Goal: Information Seeking & Learning: Learn about a topic

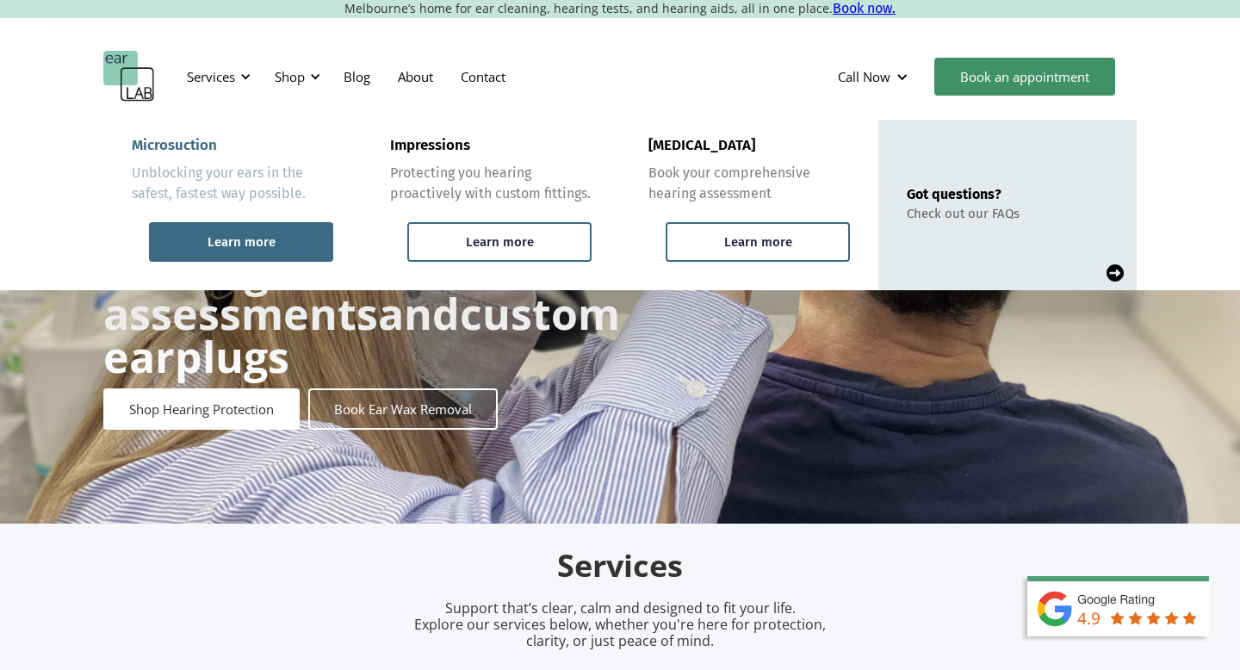
click at [274, 244] on div "Learn more" at bounding box center [241, 242] width 184 height 40
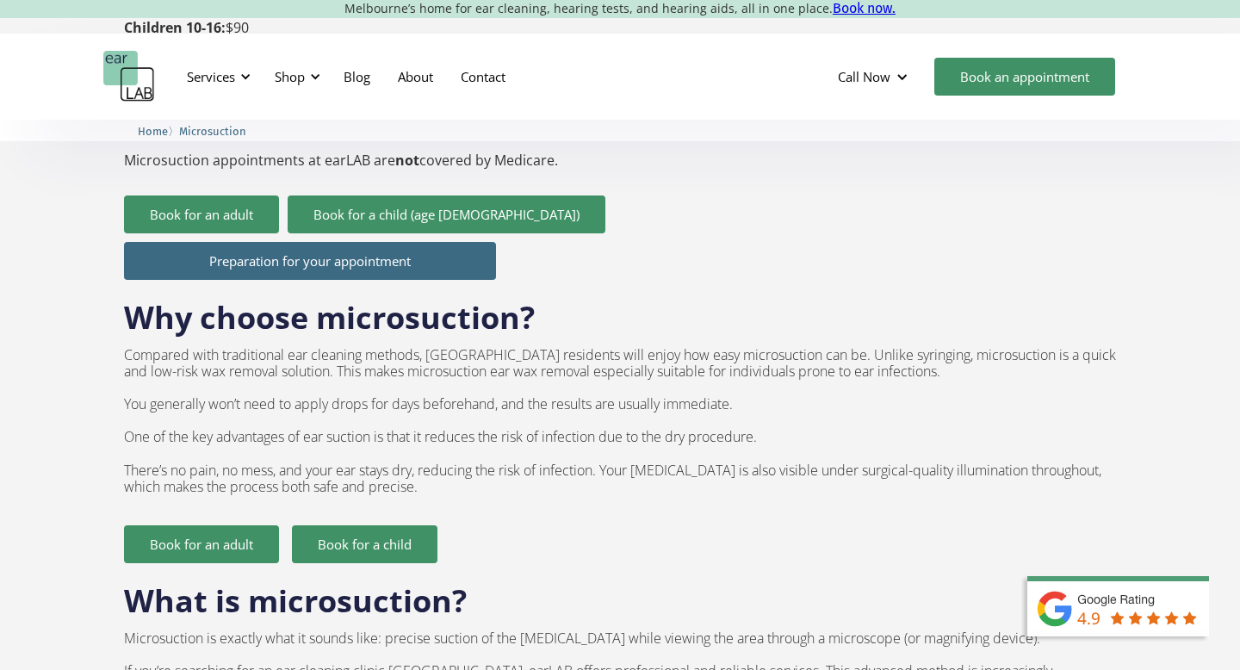
scroll to position [888, 0]
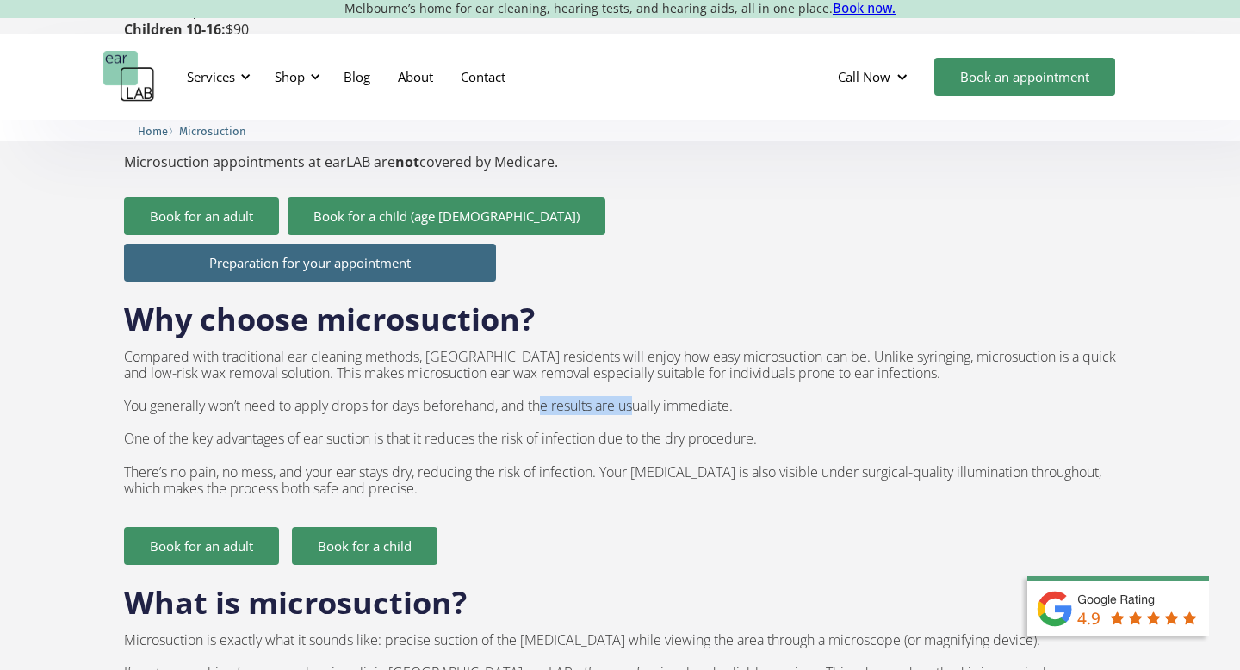
drag, startPoint x: 549, startPoint y: 371, endPoint x: 644, endPoint y: 371, distance: 94.7
click at [644, 371] on p "Compared with traditional ear cleaning methods, [GEOGRAPHIC_DATA] residents wil…" at bounding box center [620, 423] width 992 height 149
click at [700, 371] on p "Compared with traditional ear cleaning methods, [GEOGRAPHIC_DATA] residents wil…" at bounding box center [620, 423] width 992 height 149
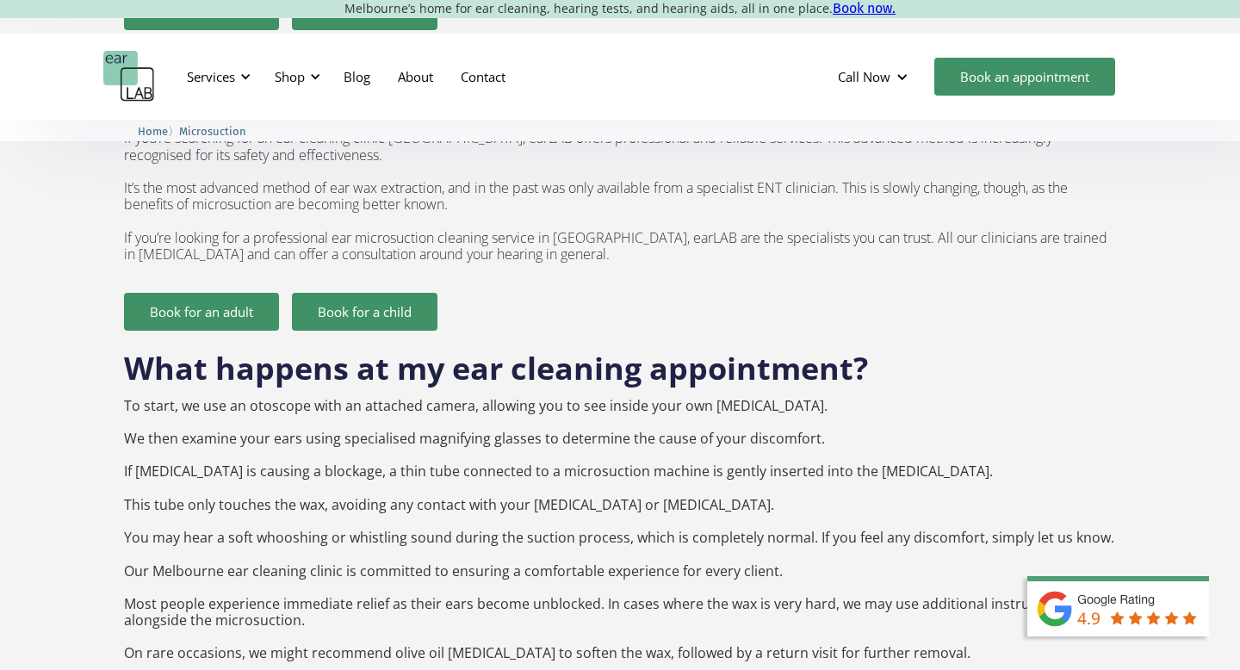
scroll to position [1432, 0]
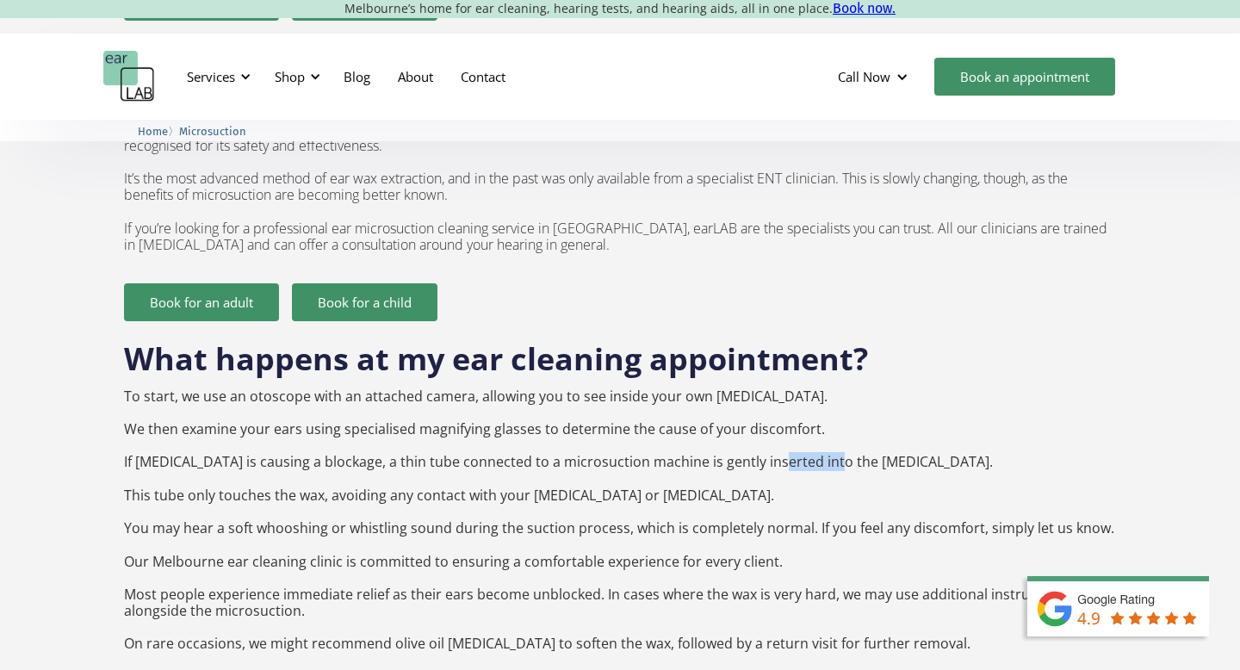
drag, startPoint x: 768, startPoint y: 428, endPoint x: 825, endPoint y: 426, distance: 56.8
click at [826, 426] on p "To start, we use an otoscope with an attached camera, allowing you to see insid…" at bounding box center [620, 545] width 992 height 314
click at [796, 447] on p "To start, we use an otoscope with an attached camera, allowing you to see insid…" at bounding box center [620, 545] width 992 height 314
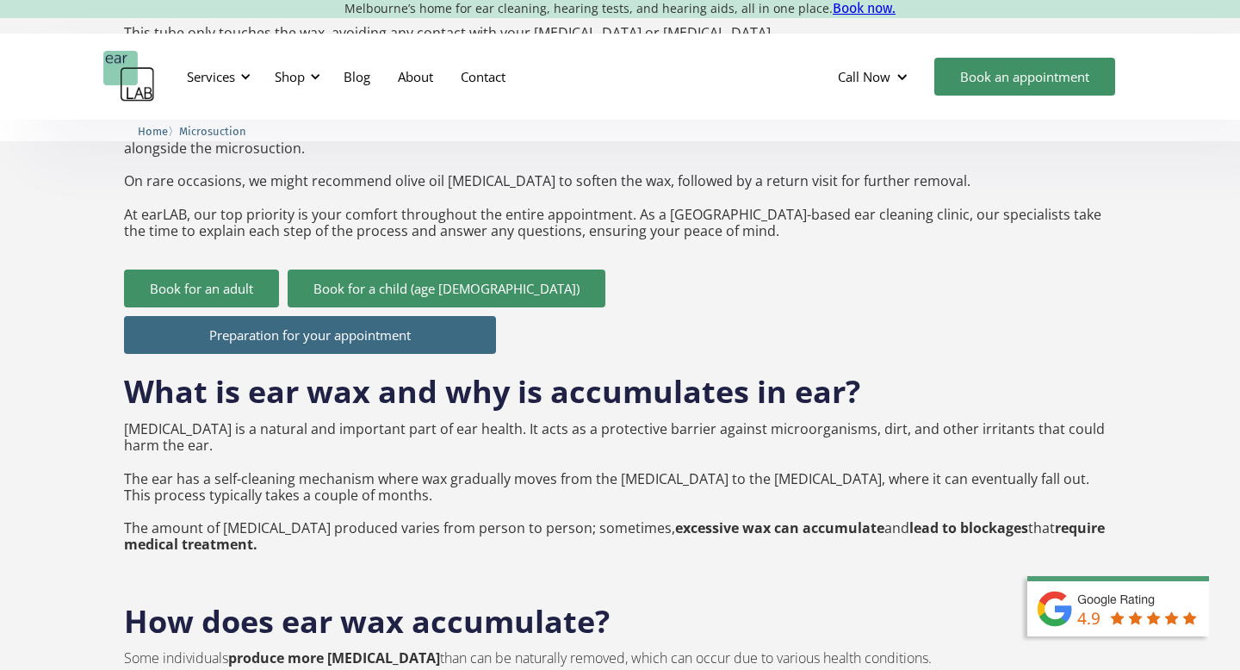
scroll to position [1892, 0]
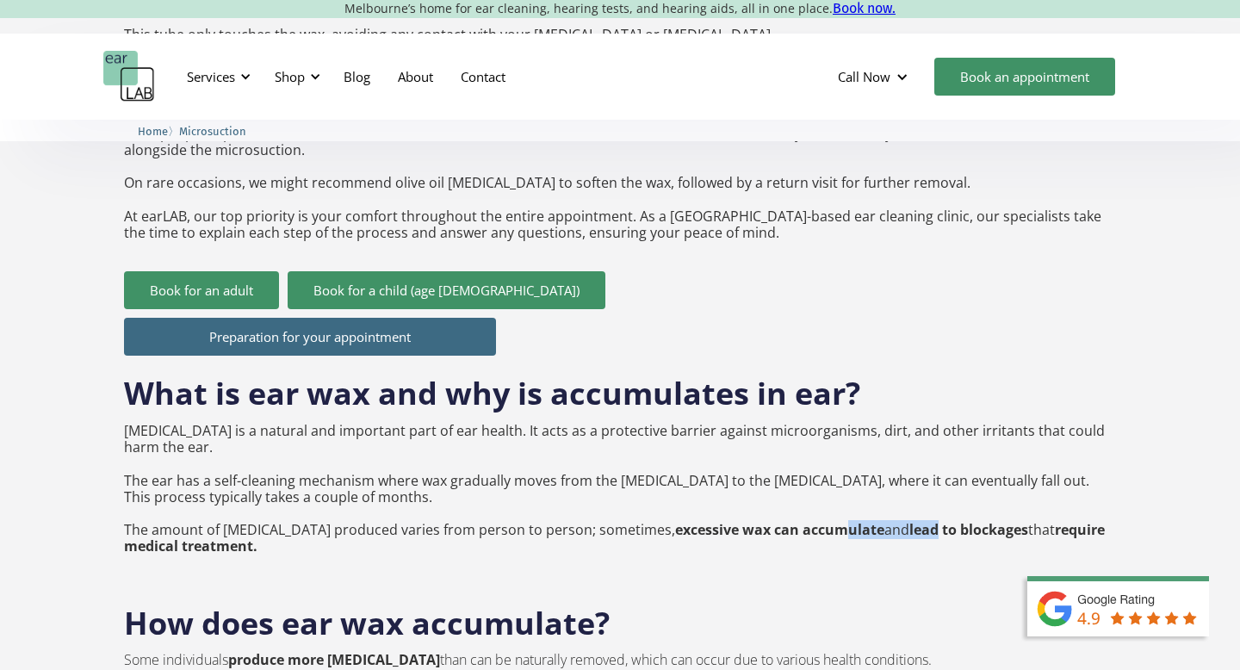
drag, startPoint x: 777, startPoint y: 488, endPoint x: 880, endPoint y: 497, distance: 102.8
click at [882, 497] on p "[MEDICAL_DATA] is a natural and important part of ear health. It acts as a prot…" at bounding box center [620, 489] width 992 height 133
click at [909, 520] on strong "lead to blockages" at bounding box center [968, 529] width 119 height 19
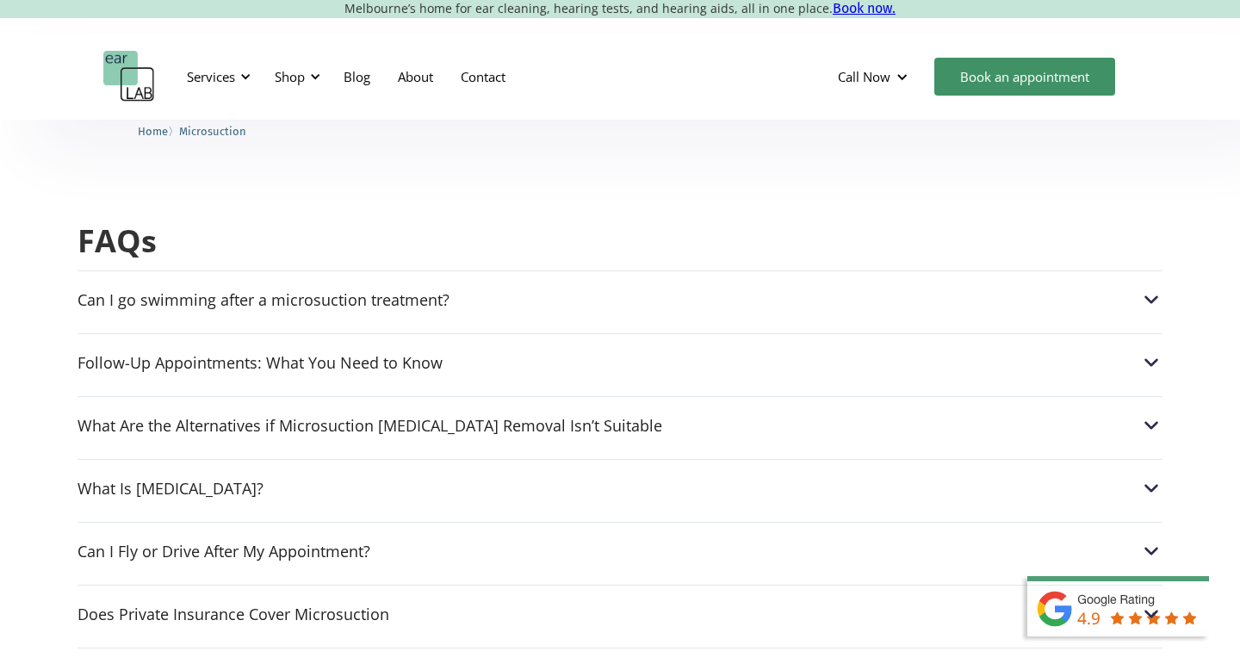
scroll to position [4288, 0]
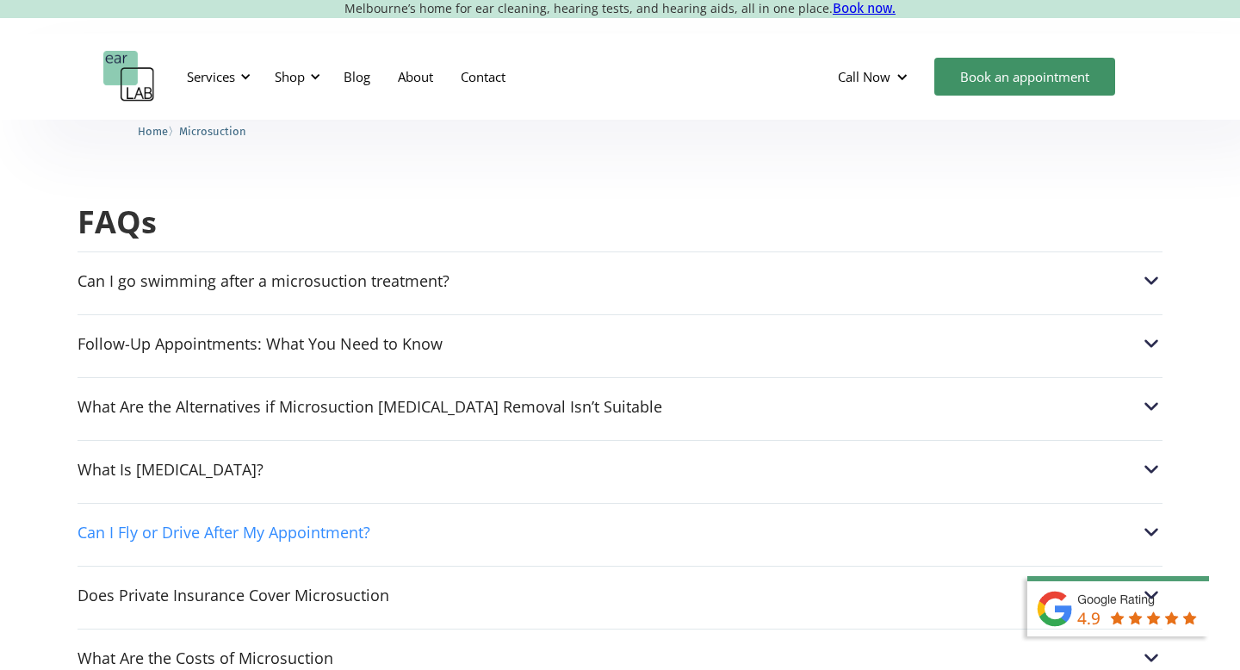
click at [825, 521] on div "Can I Fly or Drive After My Appointment?" at bounding box center [619, 532] width 1085 height 22
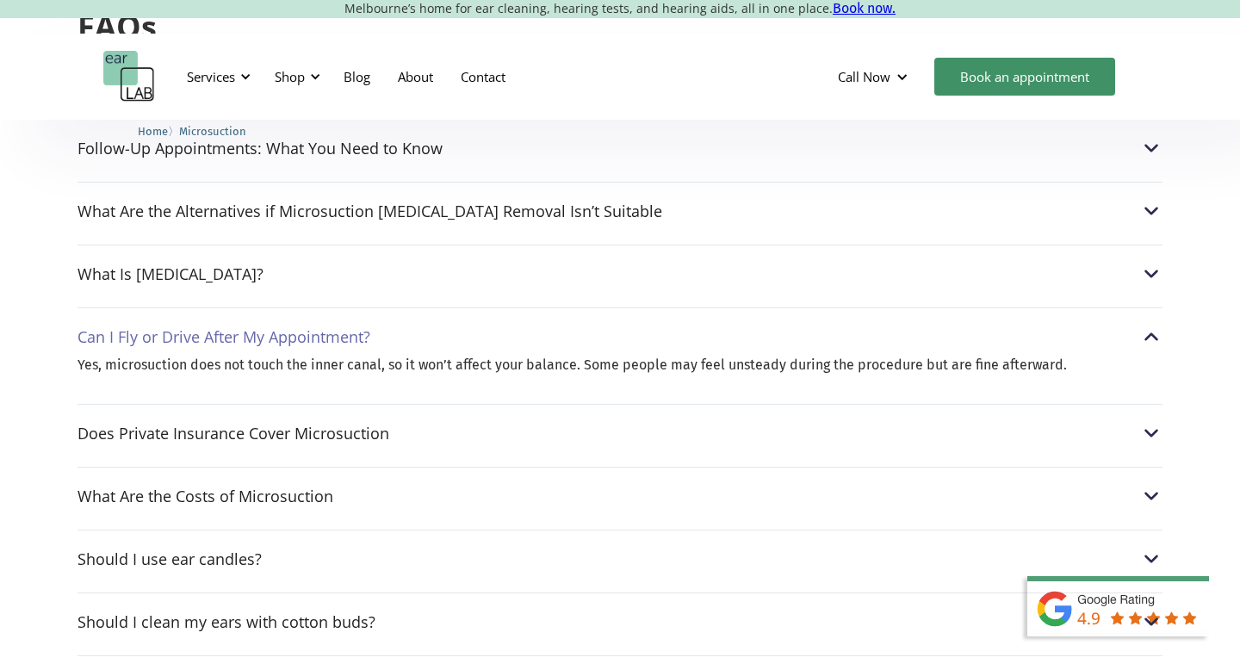
scroll to position [4503, 0]
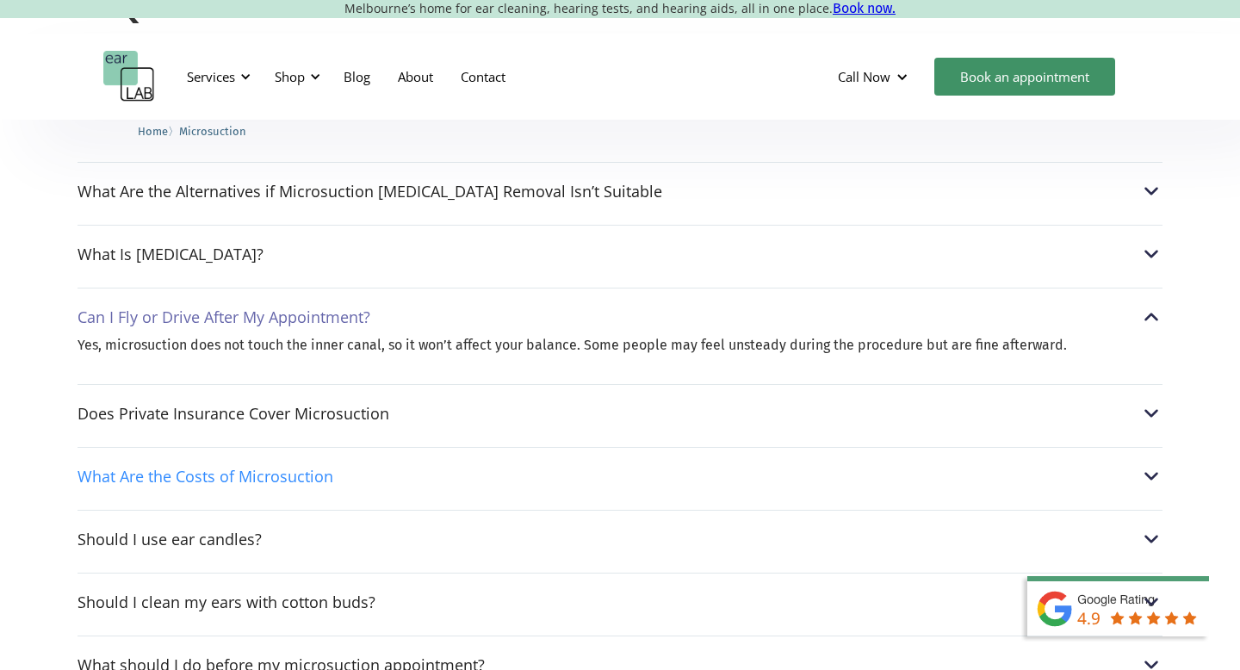
click at [787, 465] on div "What Are the Costs of Microsuction" at bounding box center [619, 476] width 1085 height 22
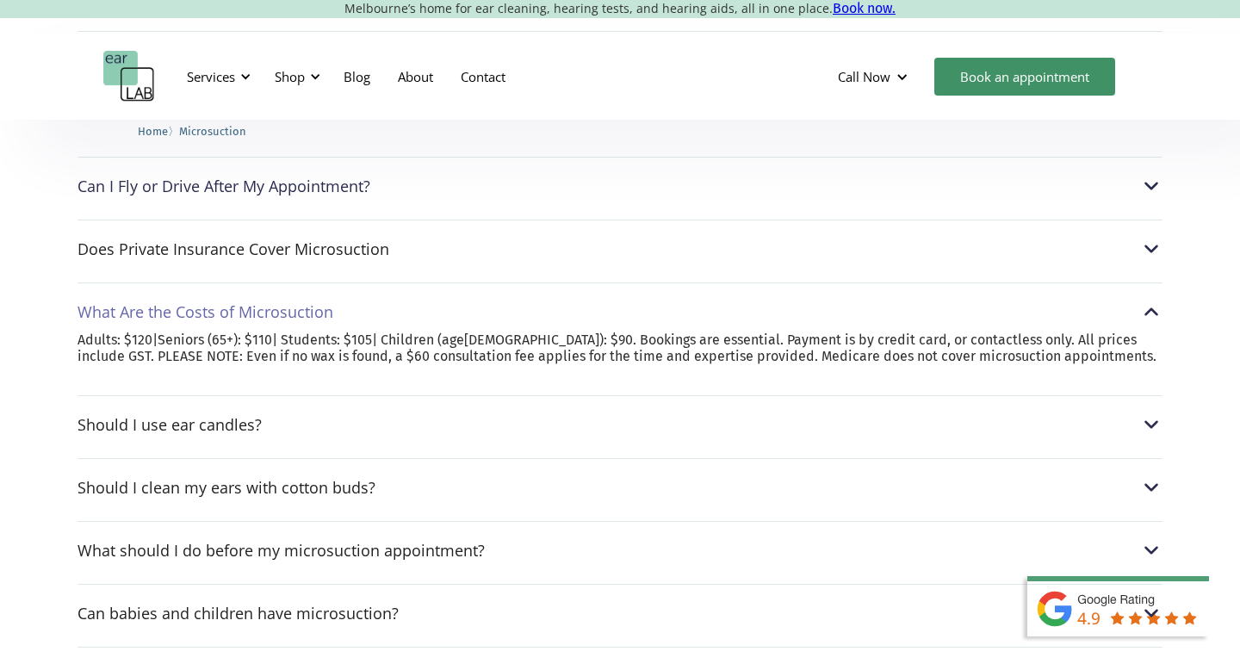
scroll to position [4637, 0]
click at [726, 455] on div "Should I clean my ears with cotton buds? In short, no. Cotton buds are most lik…" at bounding box center [619, 479] width 1085 height 49
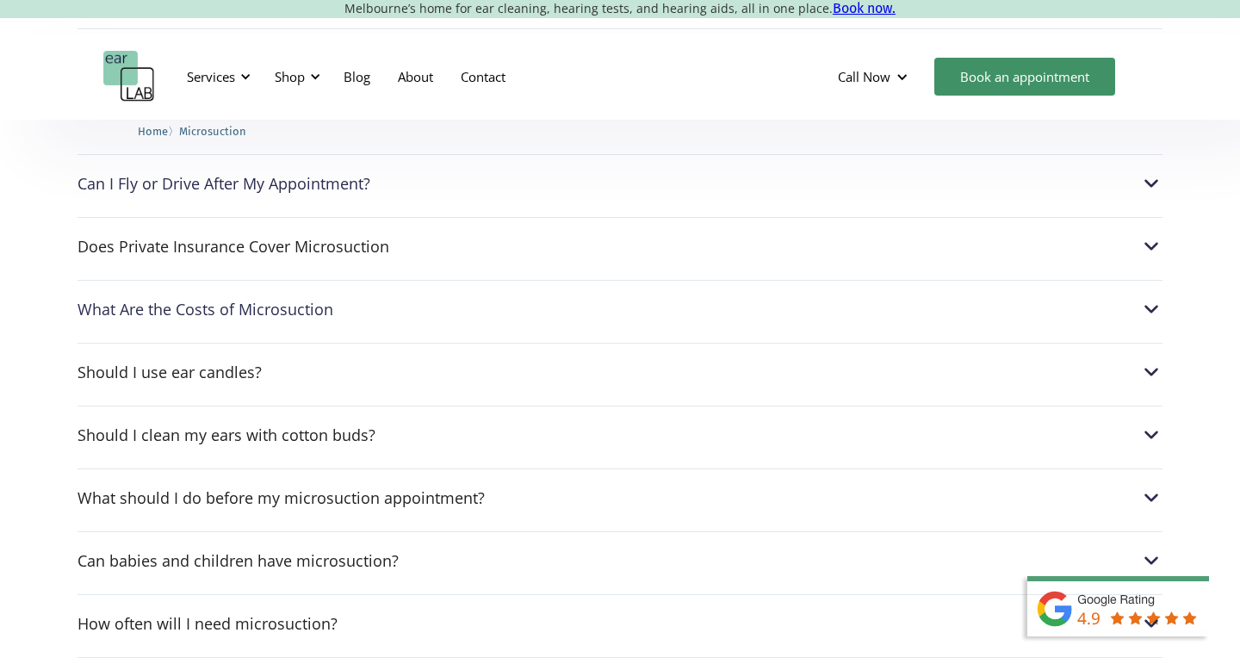
click at [718, 405] on div "Should I clean my ears with cotton buds? In short, no. Cotton buds are most lik…" at bounding box center [619, 429] width 1085 height 49
click at [680, 405] on div "Should I clean my ears with cotton buds? In short, no. Cotton buds are most lik…" at bounding box center [619, 429] width 1085 height 49
click at [335, 426] on div "Should I clean my ears with cotton buds?" at bounding box center [226, 434] width 298 height 17
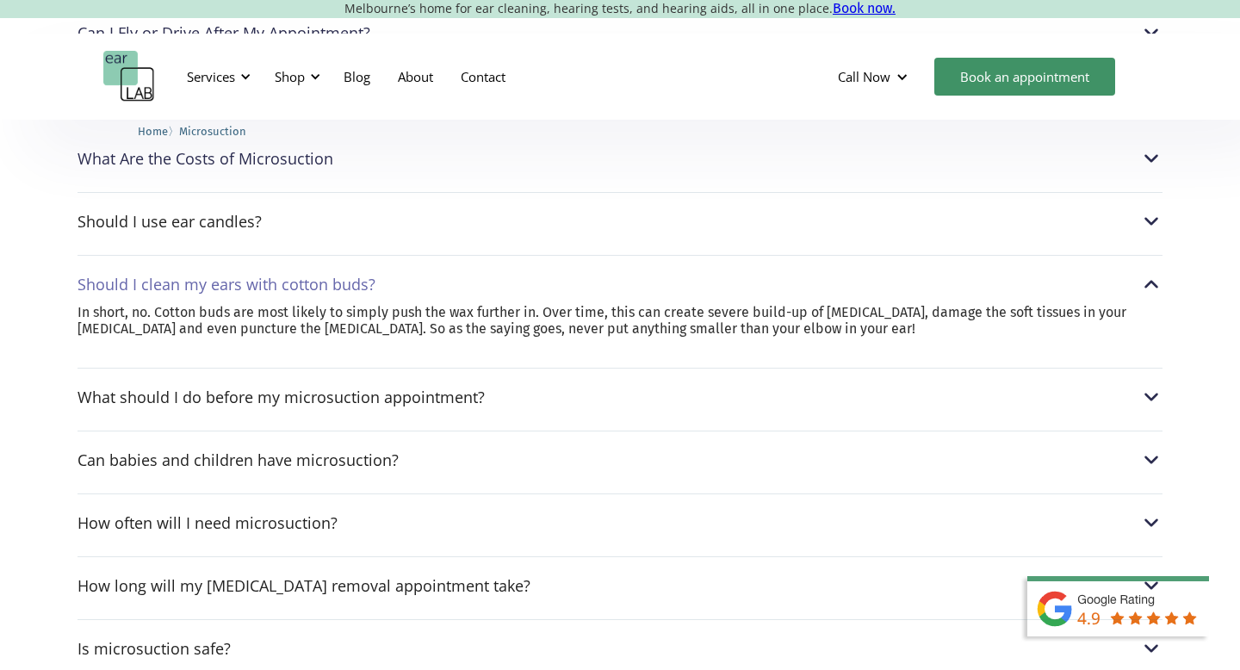
scroll to position [4797, 0]
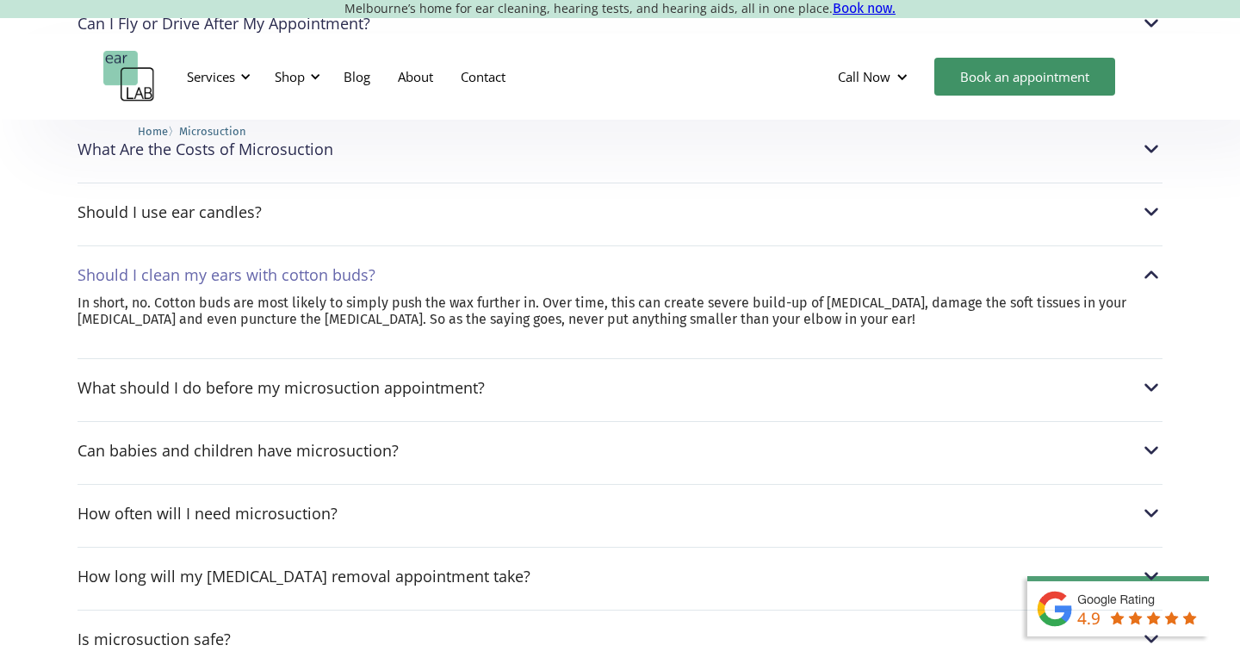
click at [467, 358] on div "What should I do before my microsuction appointment? We advice not to use any o…" at bounding box center [619, 382] width 1085 height 49
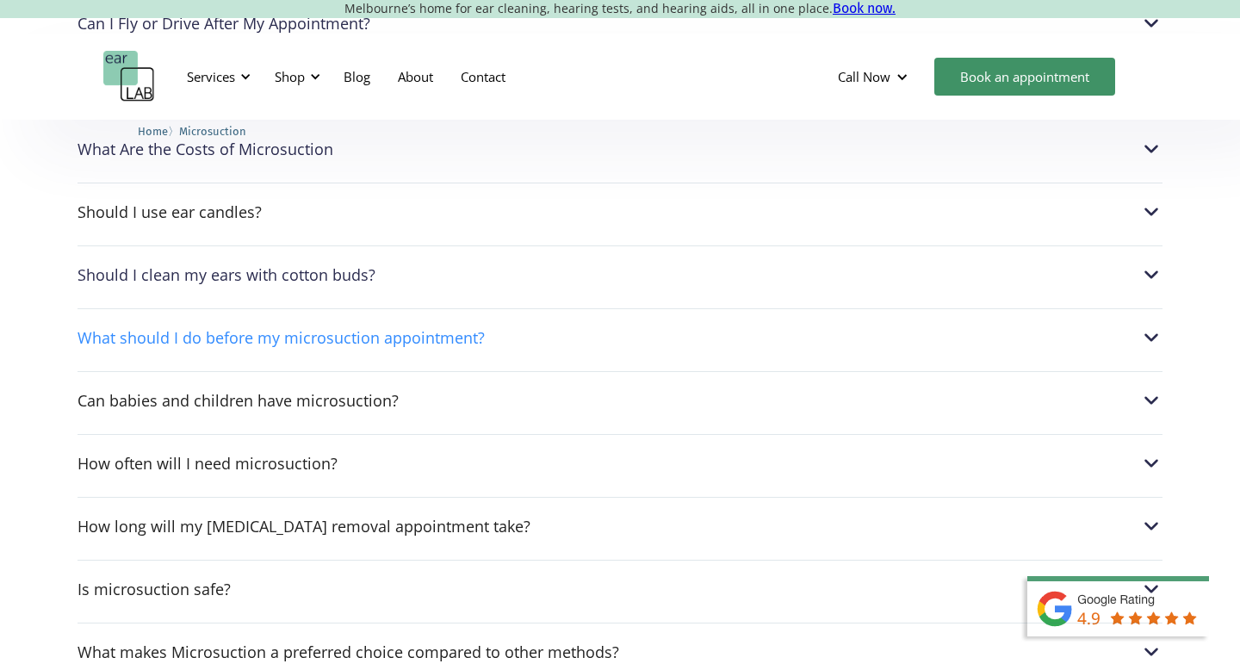
click at [466, 329] on div "What should I do before my microsuction appointment?" at bounding box center [280, 337] width 407 height 17
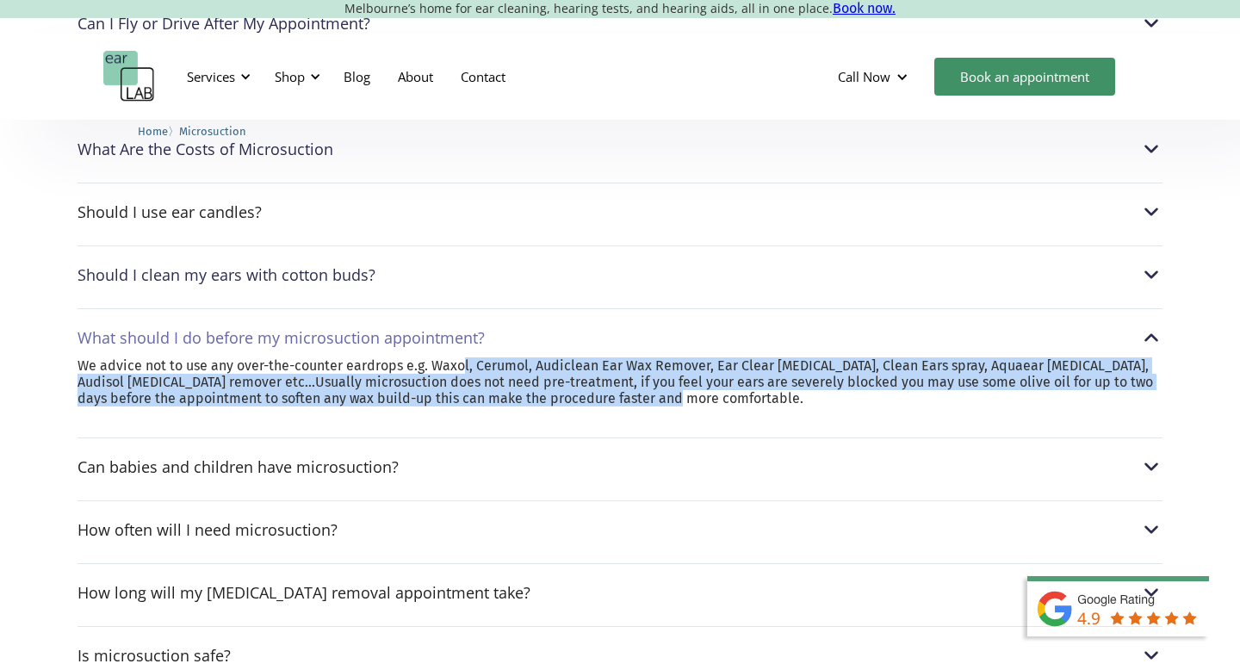
drag, startPoint x: 560, startPoint y: 342, endPoint x: 455, endPoint y: 286, distance: 118.2
click at [461, 357] on div "We advice not to use any over-the-counter eardrops e.g. Waxol, Cerumol, Audicle…" at bounding box center [619, 390] width 1085 height 67
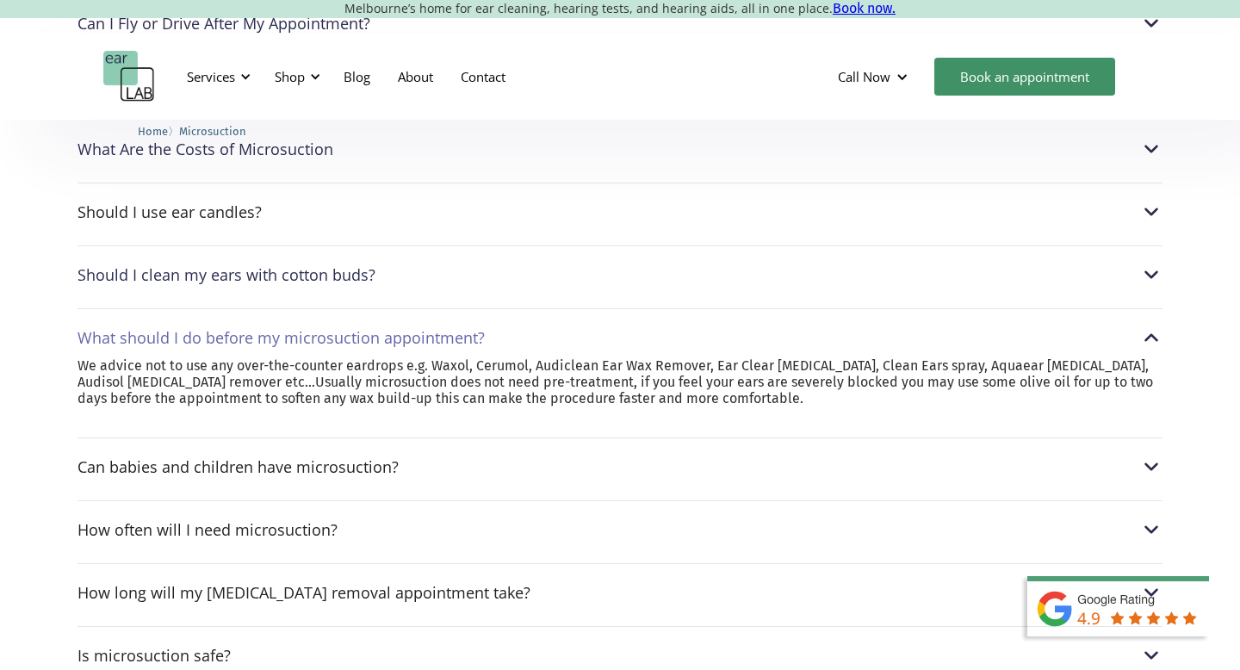
click at [449, 357] on p "We advice not to use any over-the-counter eardrops e.g. Waxol, Cerumol, Audicle…" at bounding box center [619, 382] width 1085 height 50
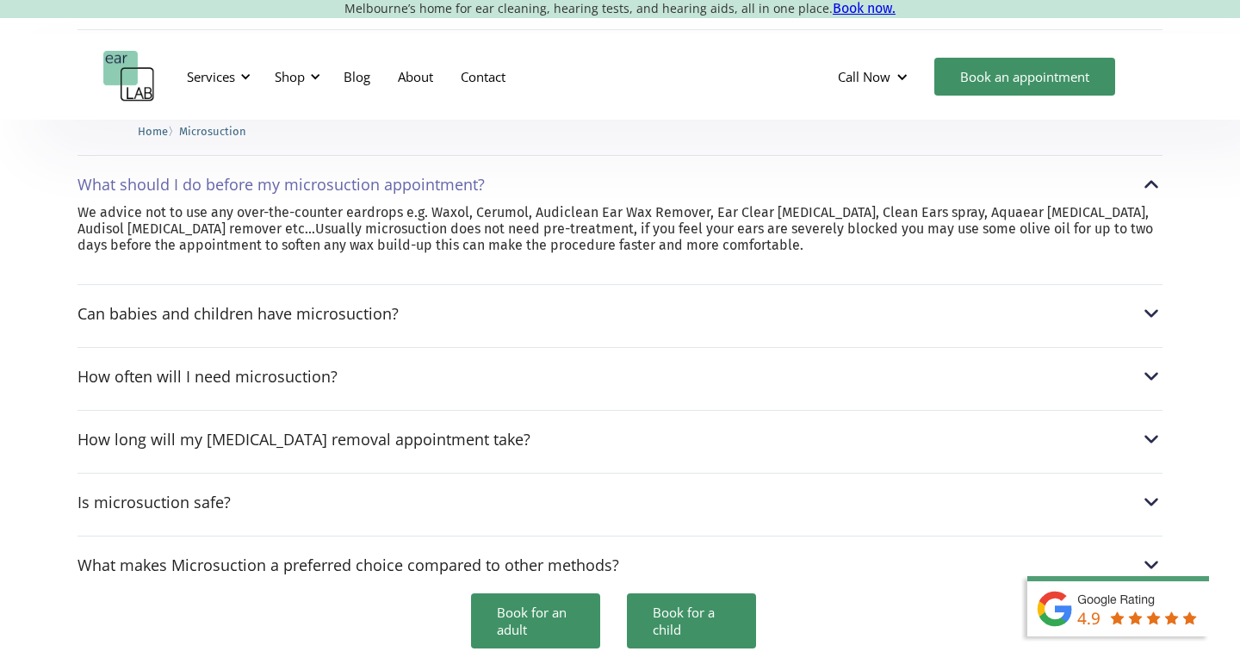
scroll to position [4953, 0]
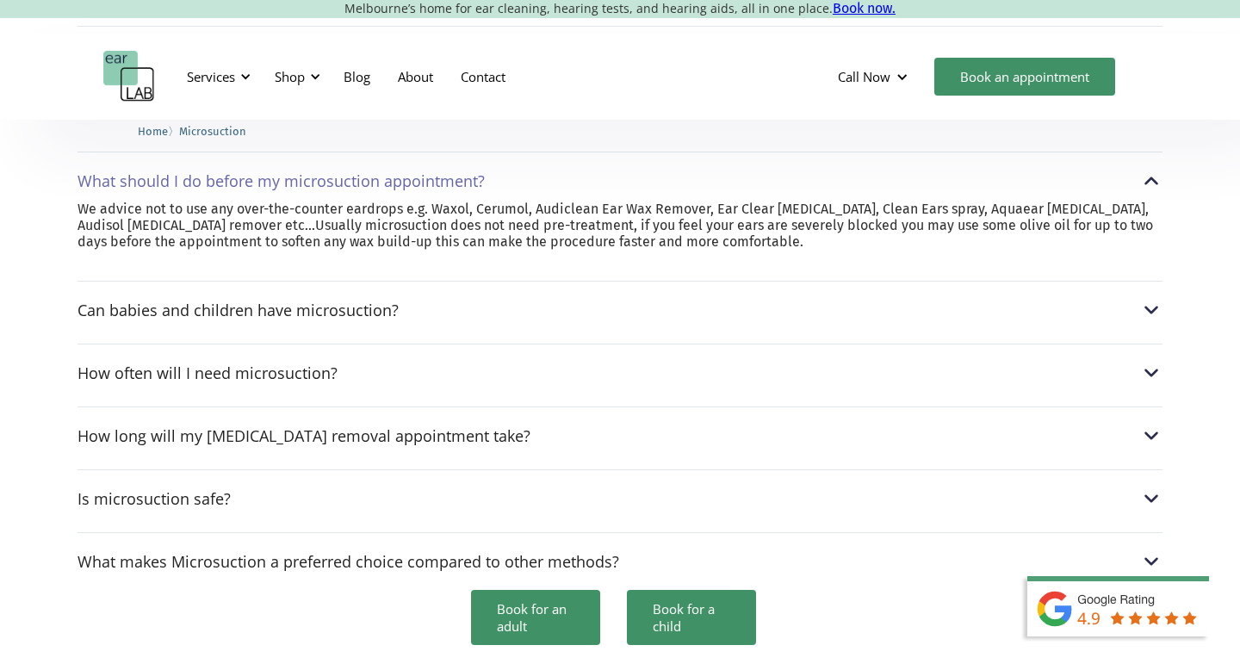
click at [449, 427] on div "How long will my [MEDICAL_DATA] removal appointment take?" at bounding box center [303, 435] width 453 height 17
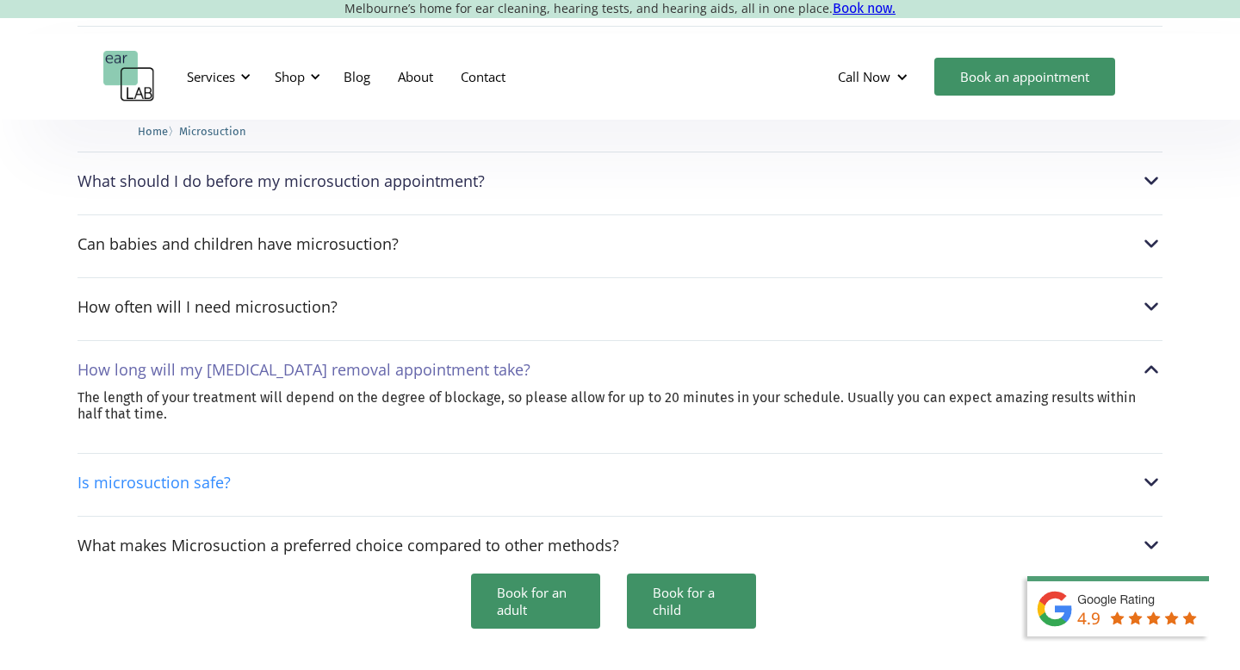
click at [449, 471] on div "Is microsuction safe?" at bounding box center [619, 482] width 1085 height 22
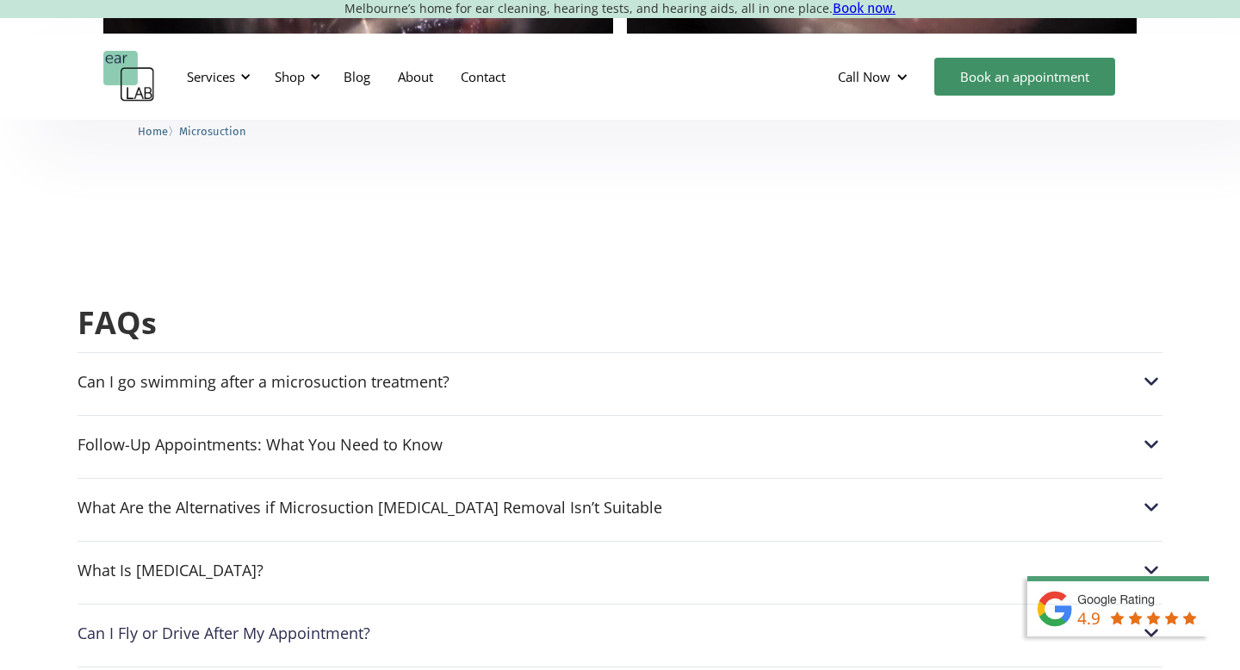
scroll to position [4172, 0]
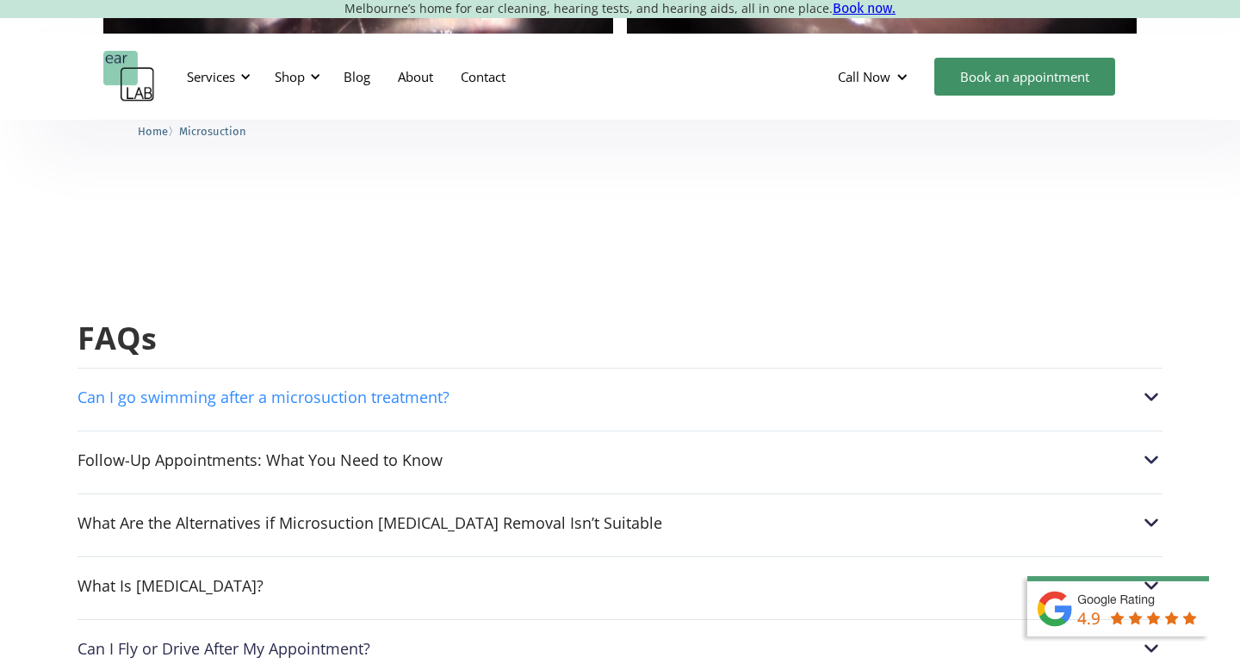
click at [410, 388] on div "Can I go swimming after a microsuction treatment?" at bounding box center [263, 396] width 372 height 17
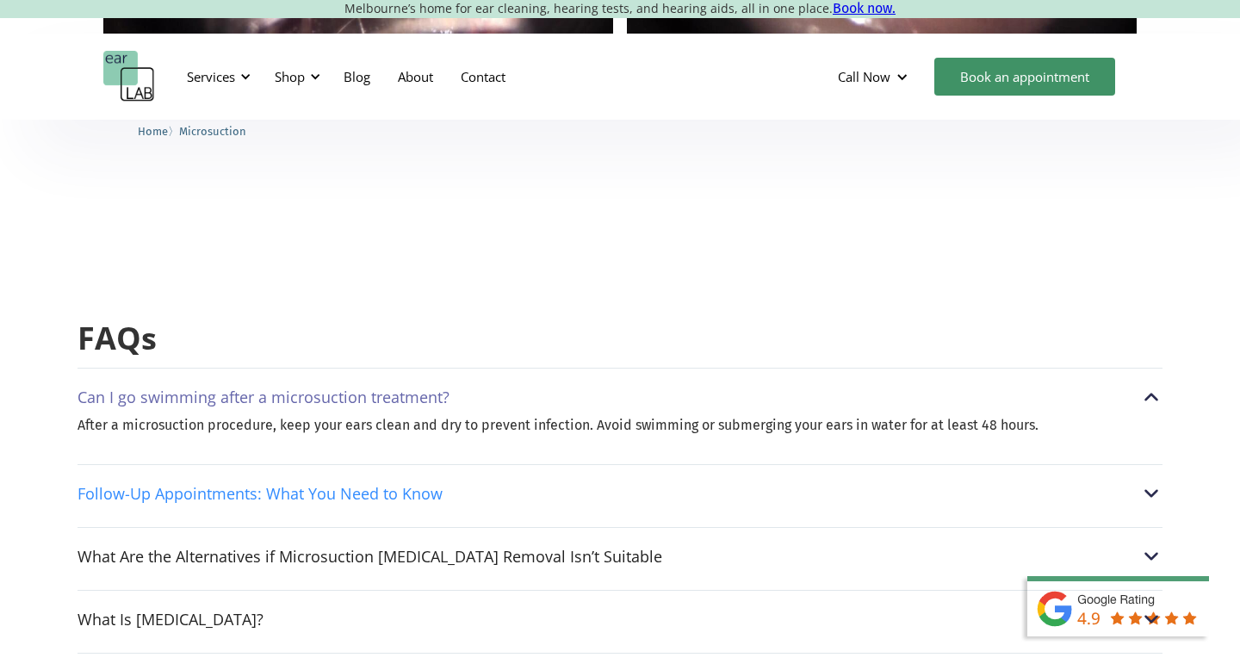
click at [363, 485] on div "Follow-Up Appointments: What You Need to Know" at bounding box center [259, 493] width 365 height 17
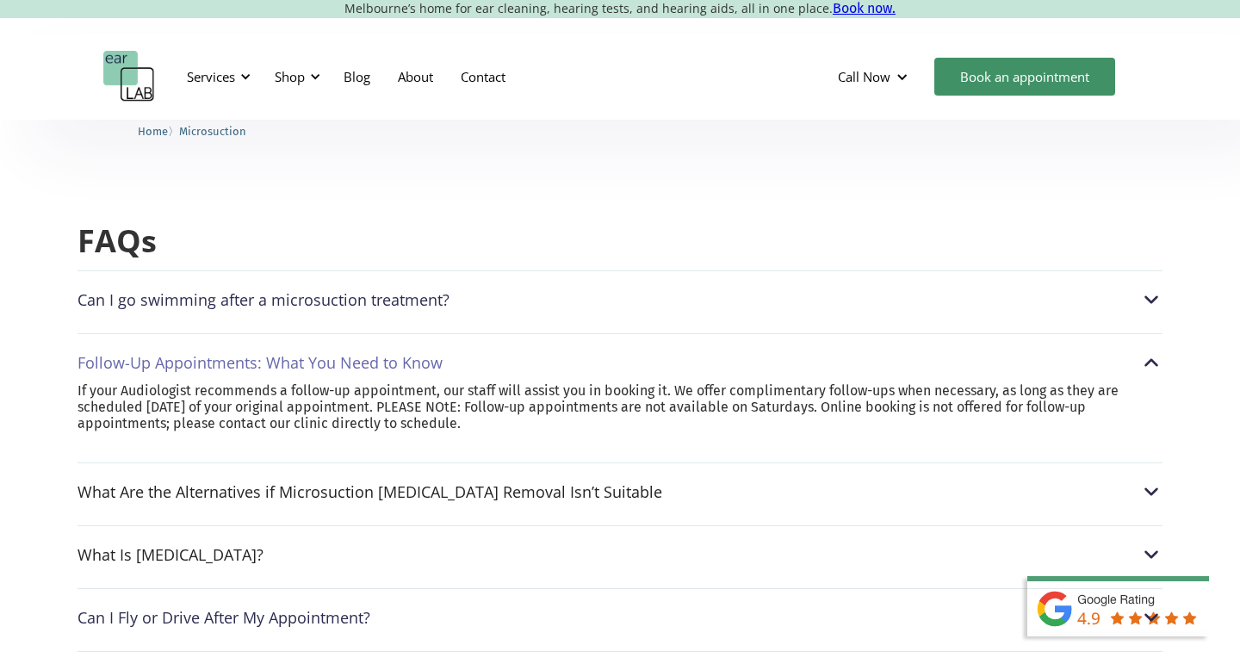
scroll to position [4305, 0]
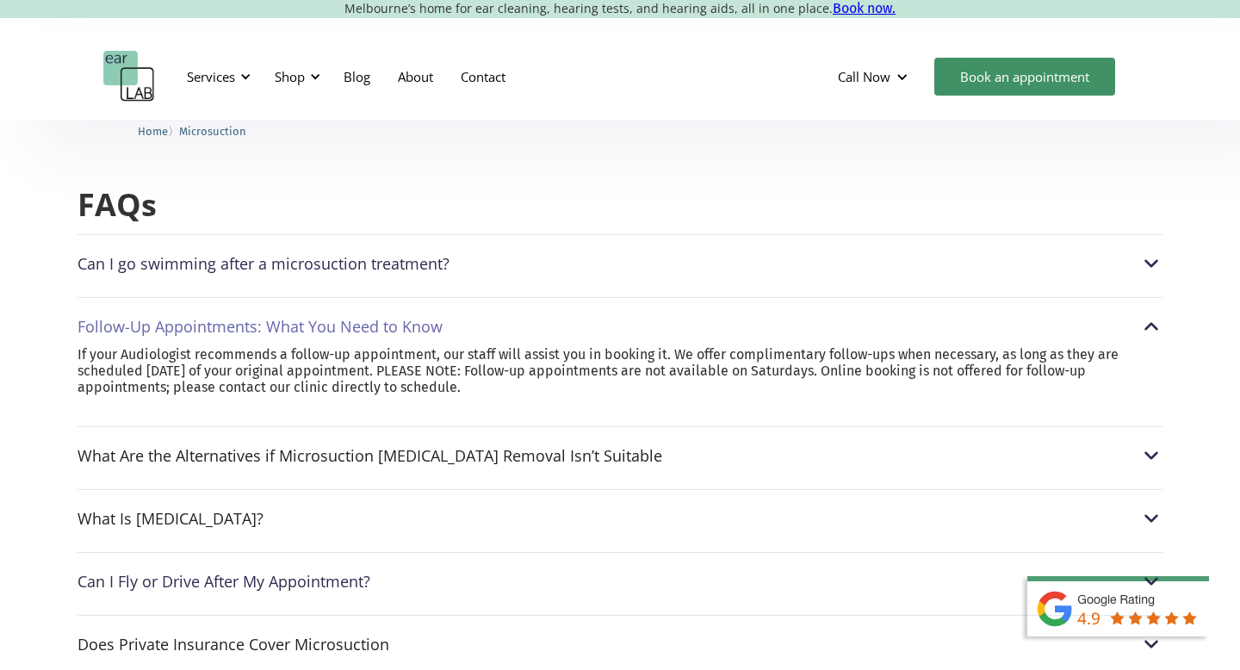
click at [462, 426] on div "What Are the Alternatives if Microsuction [MEDICAL_DATA] Removal Isn’t Suitable…" at bounding box center [619, 450] width 1085 height 49
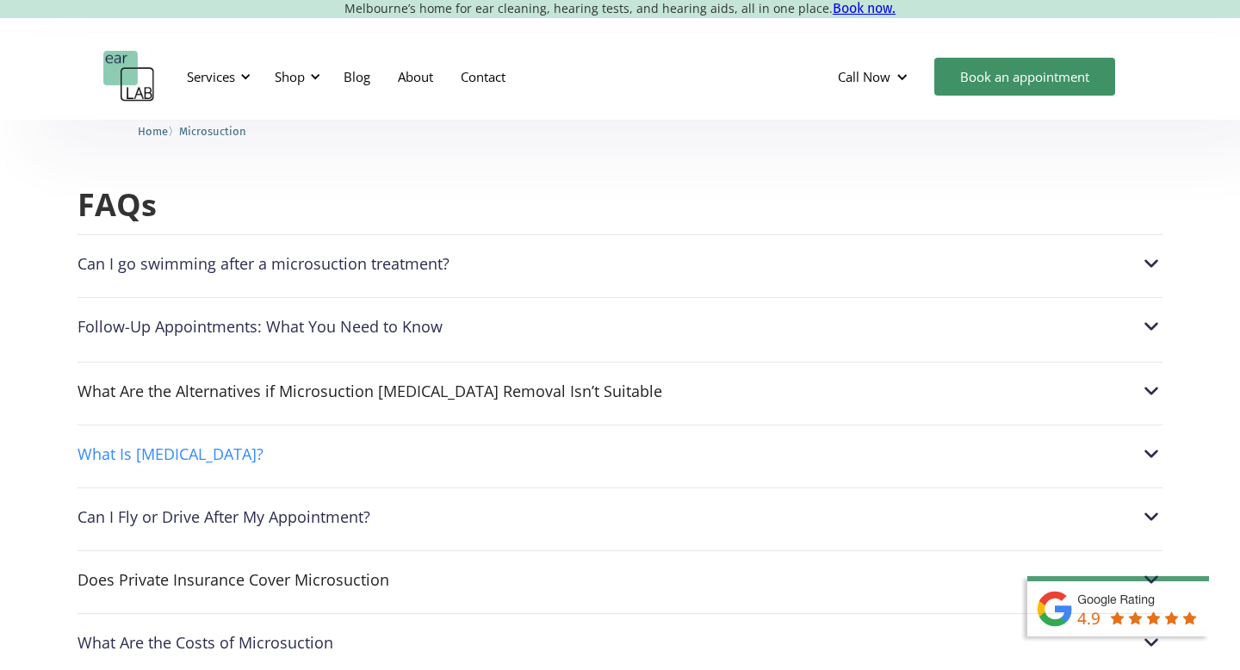
click at [461, 442] on div "What Is [MEDICAL_DATA]?" at bounding box center [619, 453] width 1085 height 22
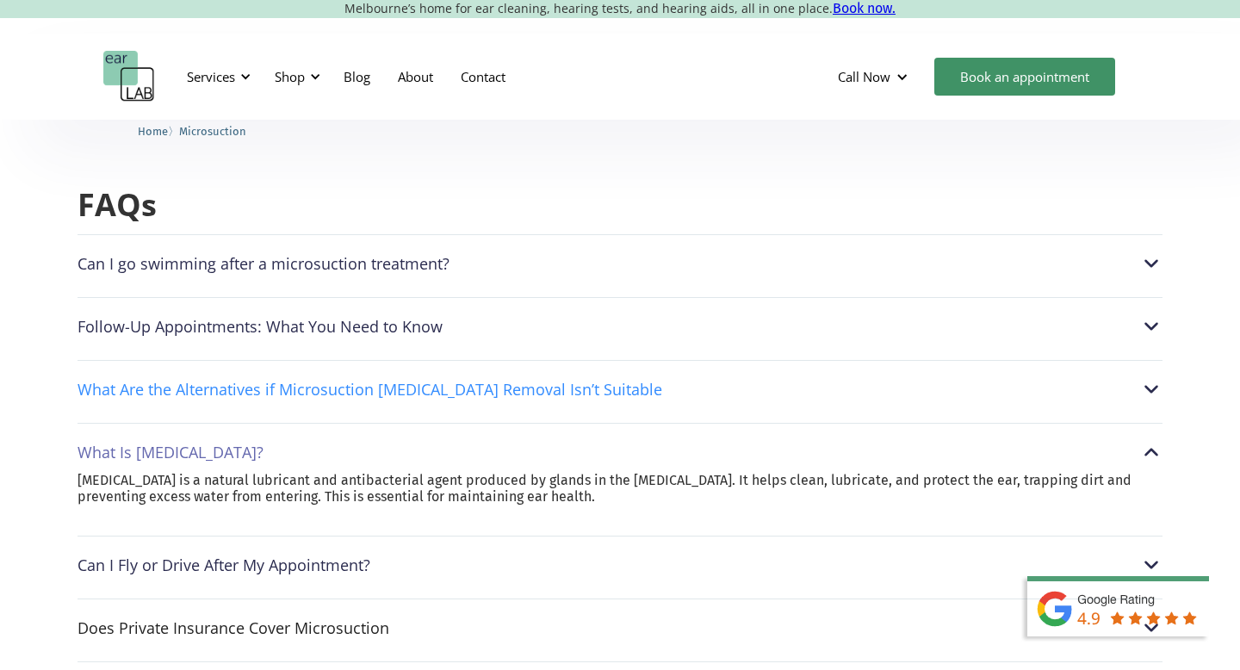
click at [482, 381] on div "What Are the Alternatives if Microsuction [MEDICAL_DATA] Removal Isn’t Suitable" at bounding box center [369, 389] width 585 height 17
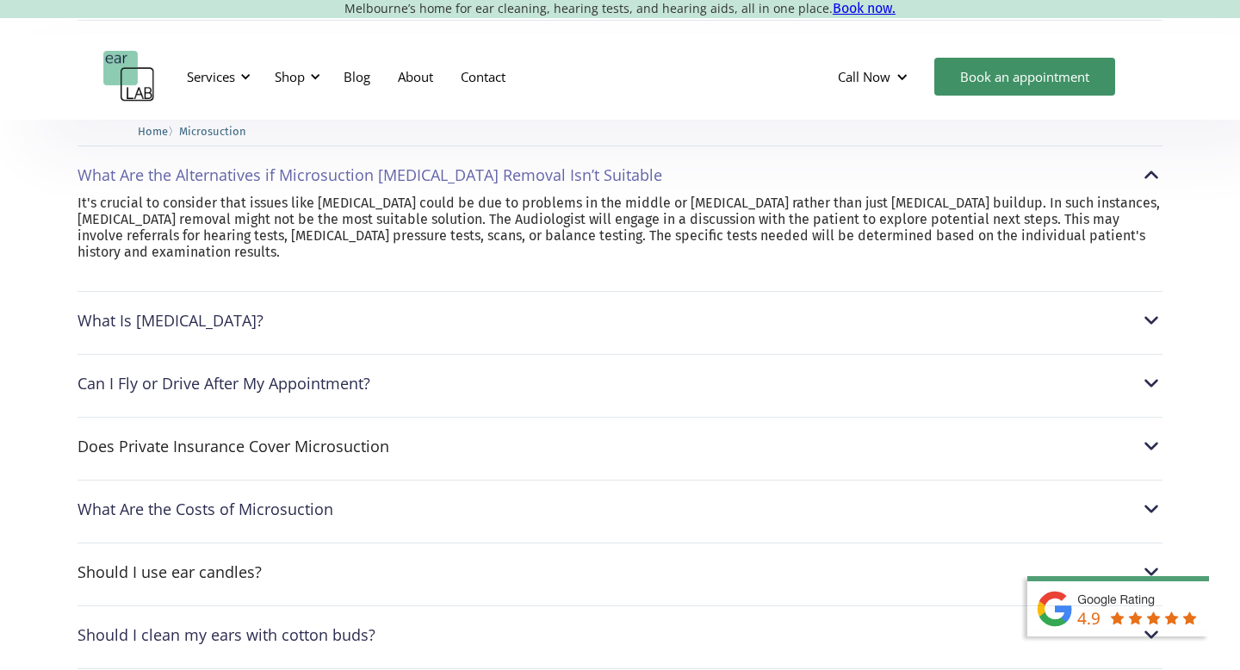
scroll to position [4513, 0]
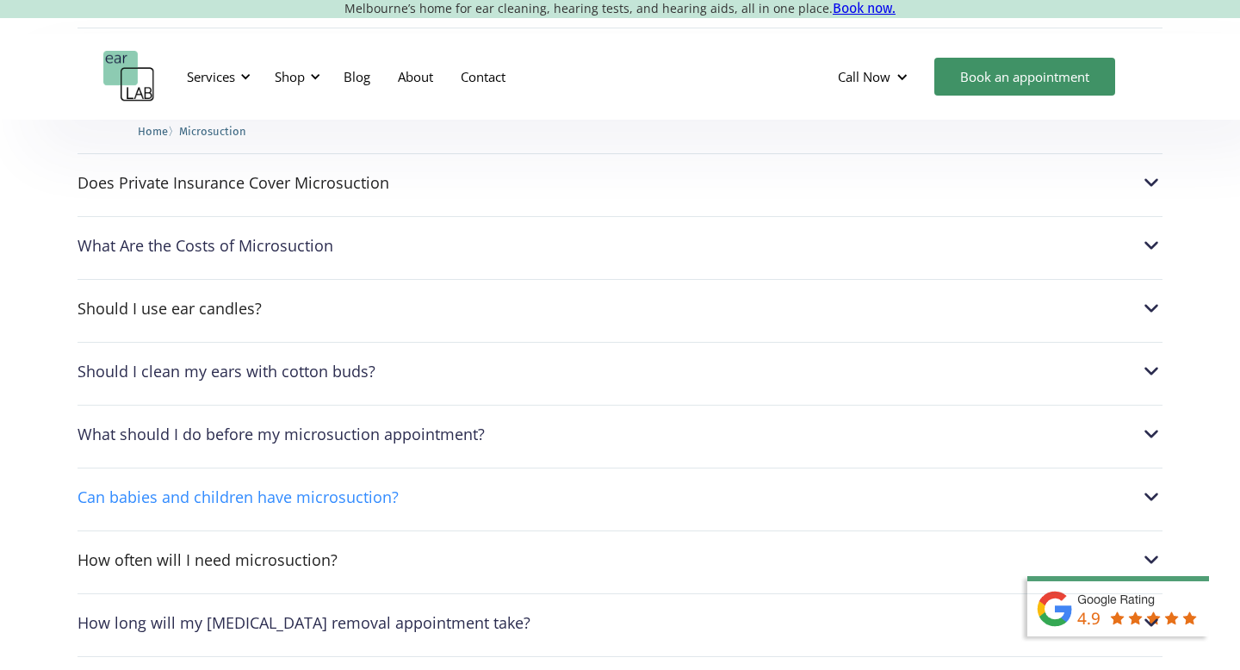
click at [679, 486] on div "Can babies and children have microsuction?" at bounding box center [619, 497] width 1085 height 22
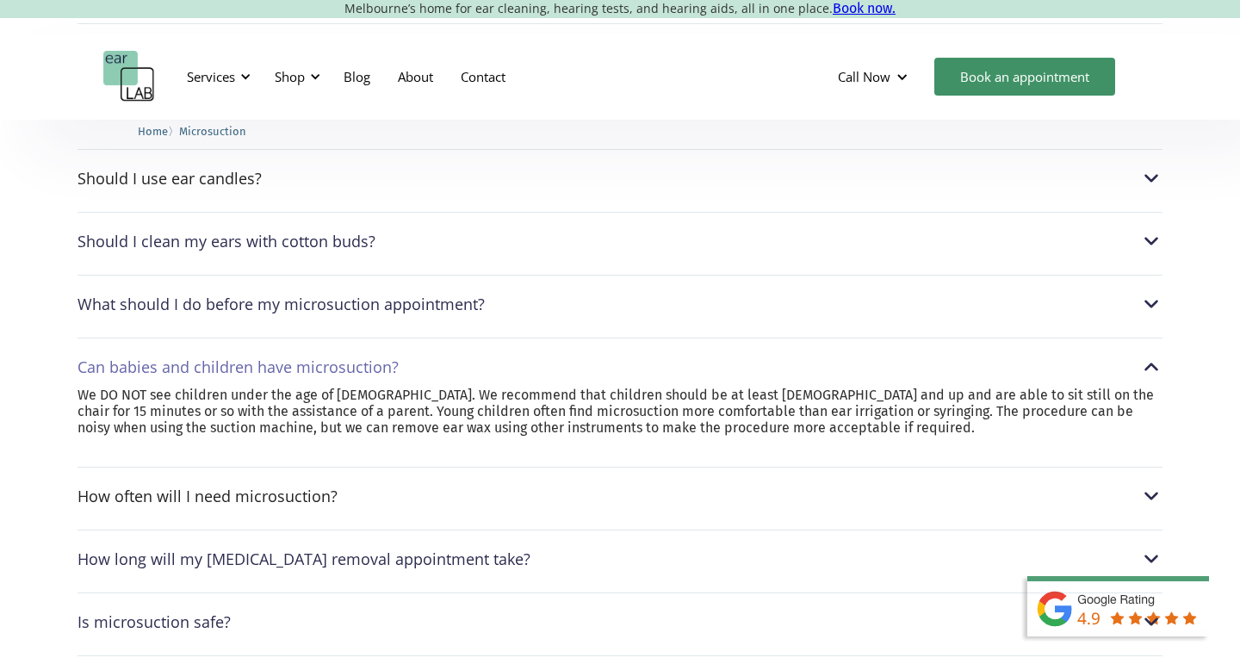
scroll to position [4827, 0]
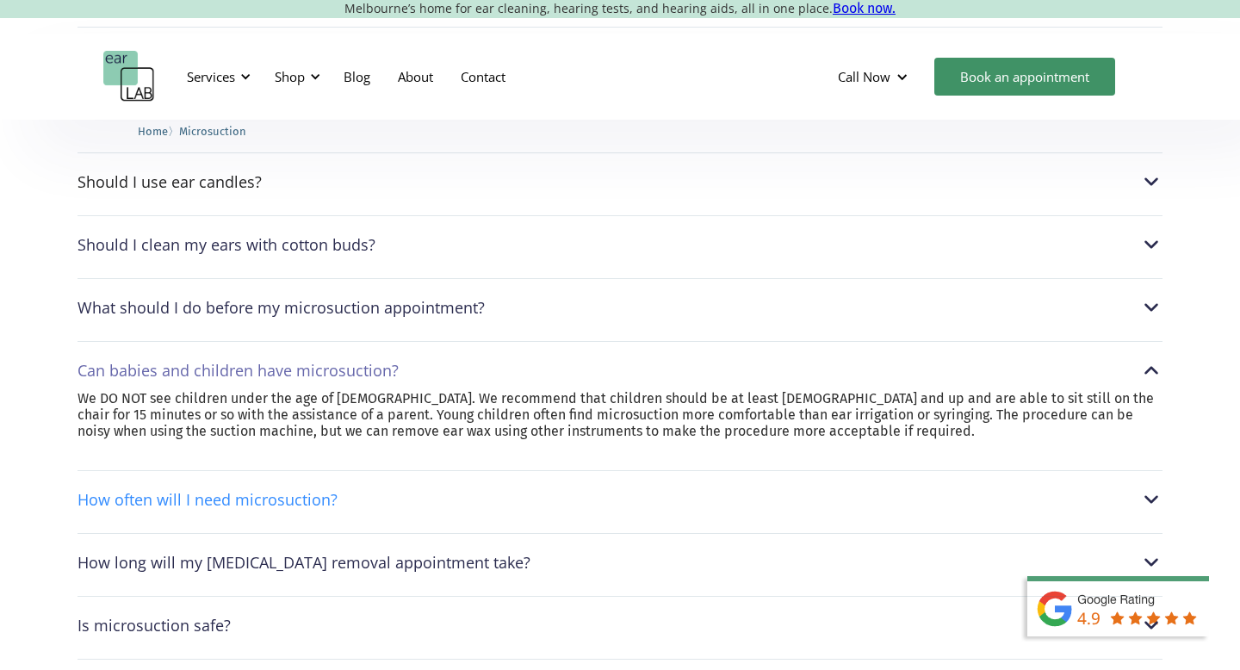
click at [660, 488] on div "How often will I need microsuction?" at bounding box center [619, 499] width 1085 height 22
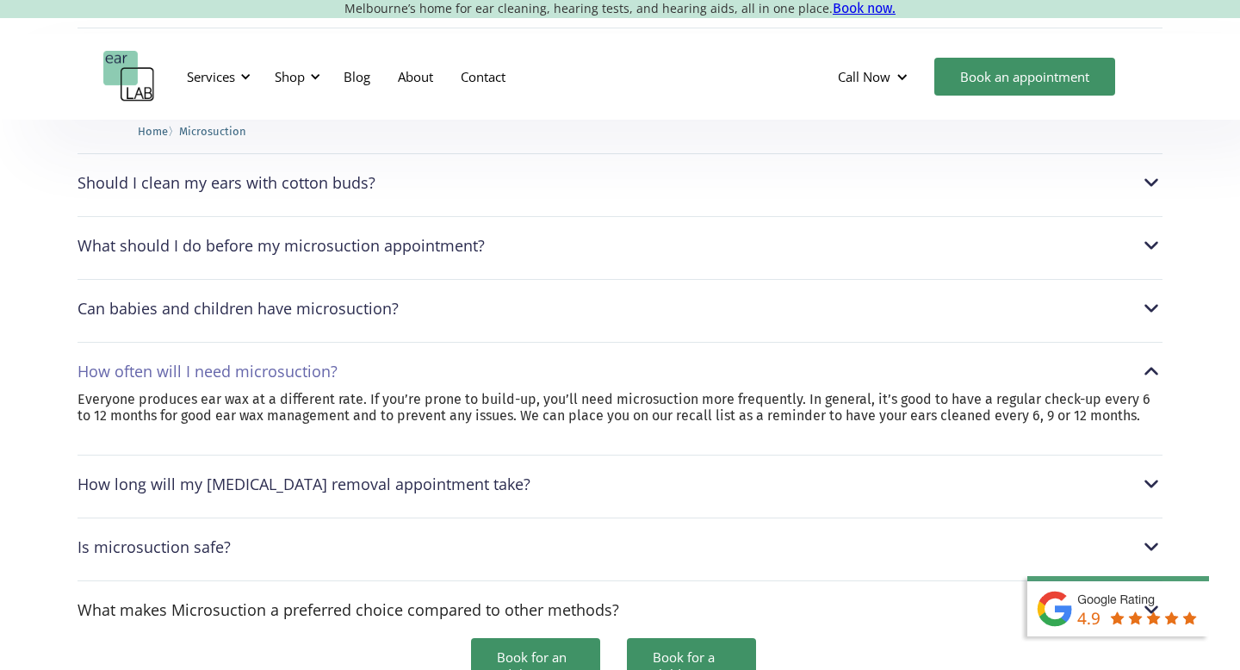
scroll to position [4925, 0]
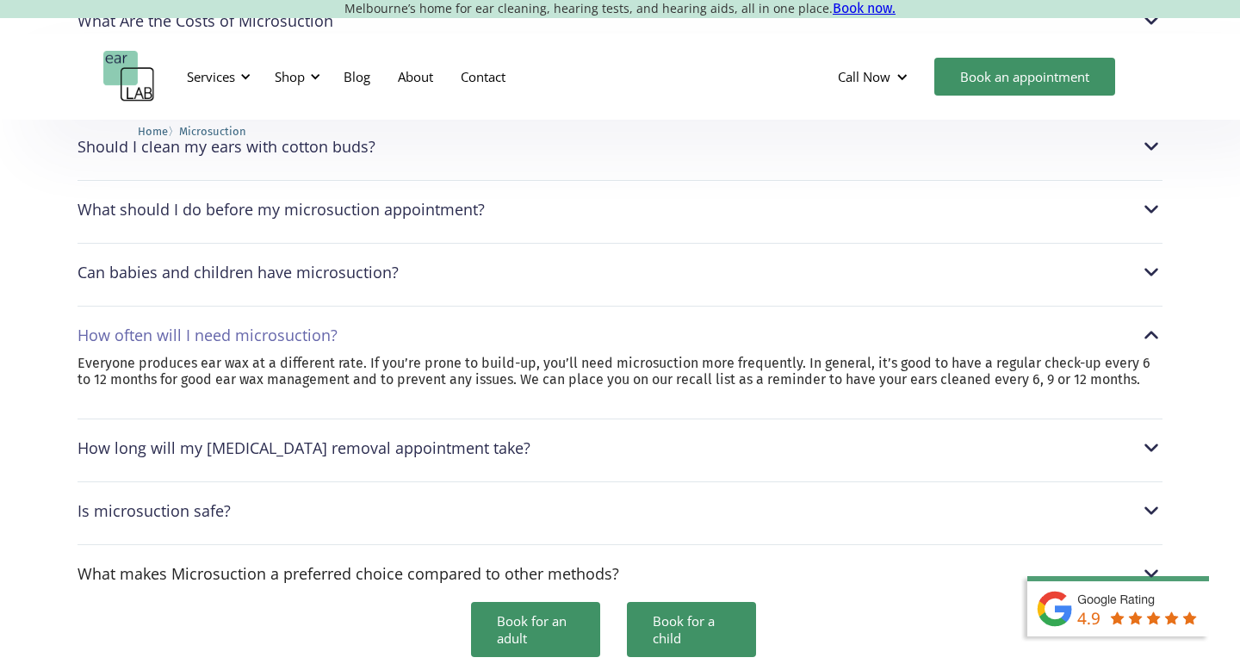
click at [640, 436] on div "How long will my [MEDICAL_DATA] removal appointment take?" at bounding box center [619, 447] width 1085 height 22
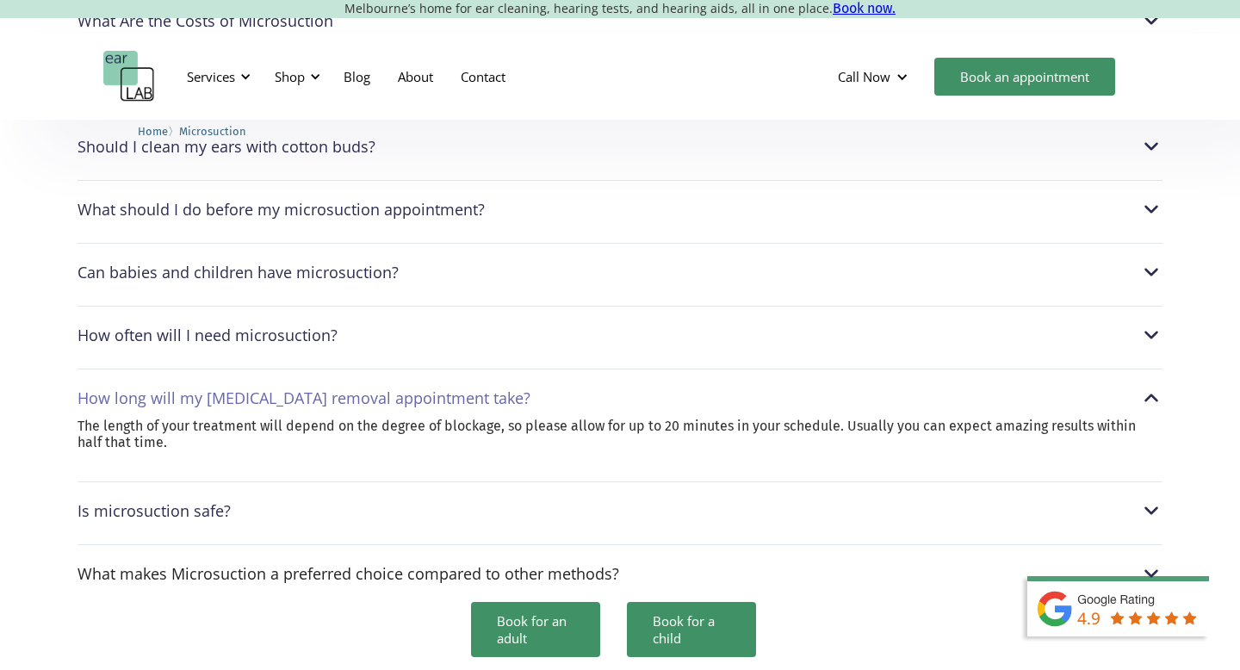
click at [613, 499] on div "Is microsuction safe?" at bounding box center [619, 510] width 1085 height 22
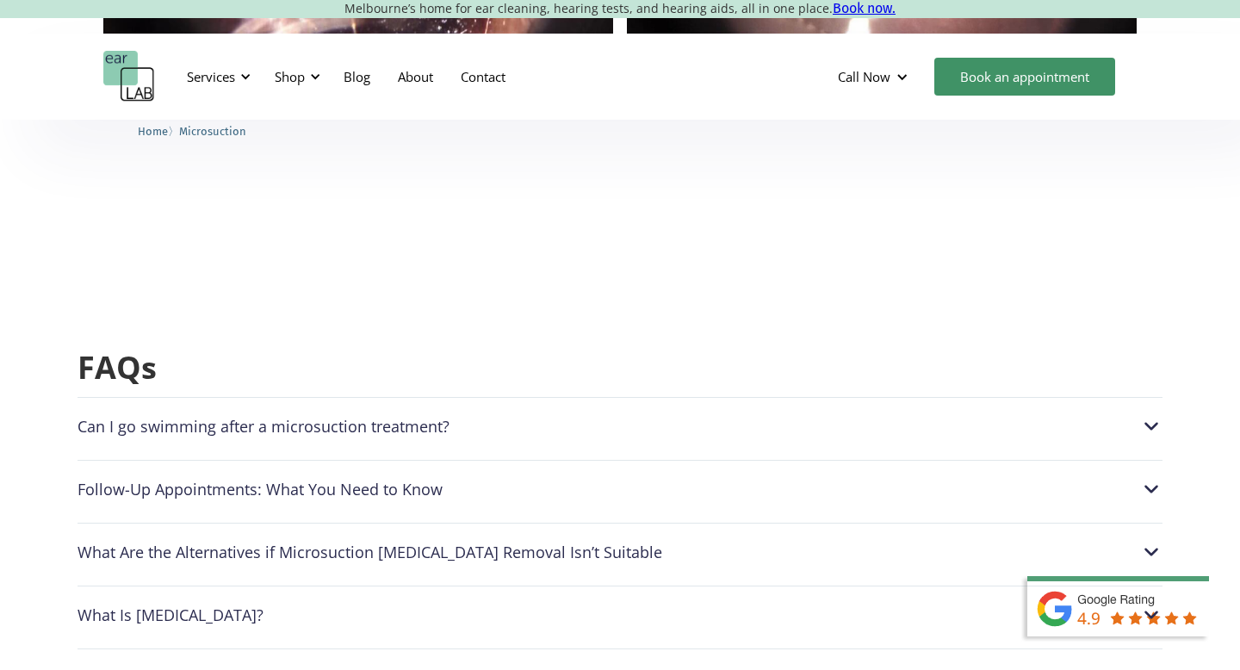
scroll to position [4146, 0]
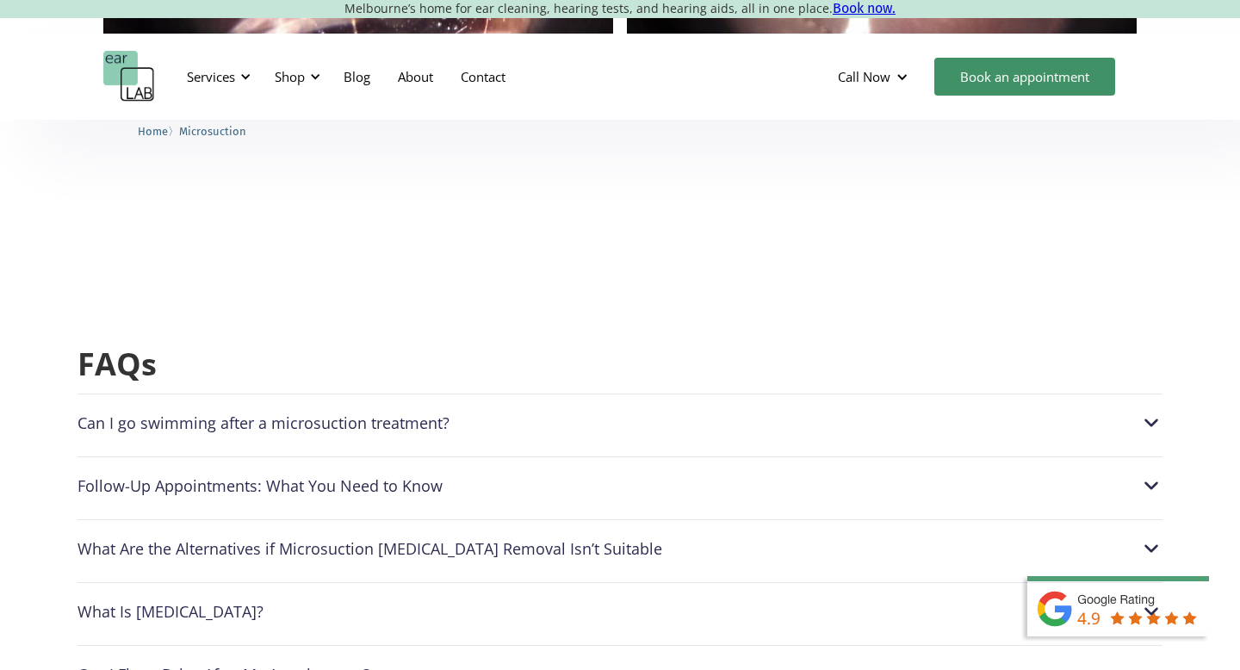
click at [574, 540] on div "What Are the Alternatives if Microsuction [MEDICAL_DATA] Removal Isn’t Suitable" at bounding box center [369, 548] width 585 height 17
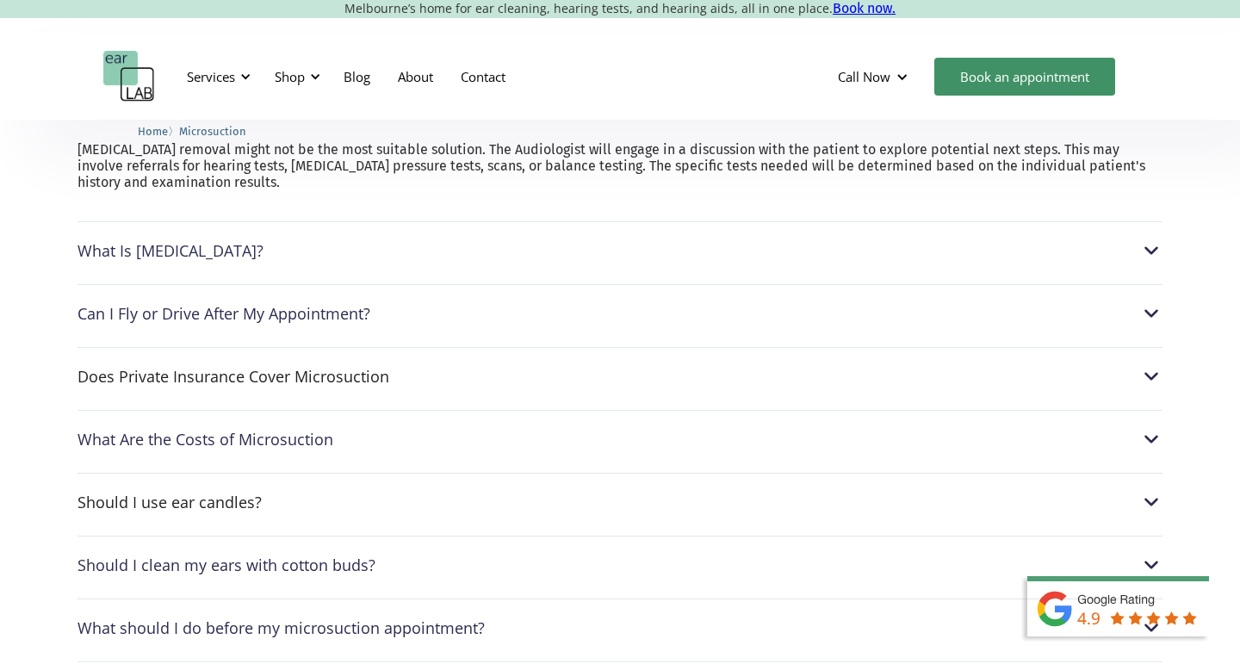
click at [428, 619] on div "What should I do before my microsuction appointment?" at bounding box center [280, 627] width 407 height 17
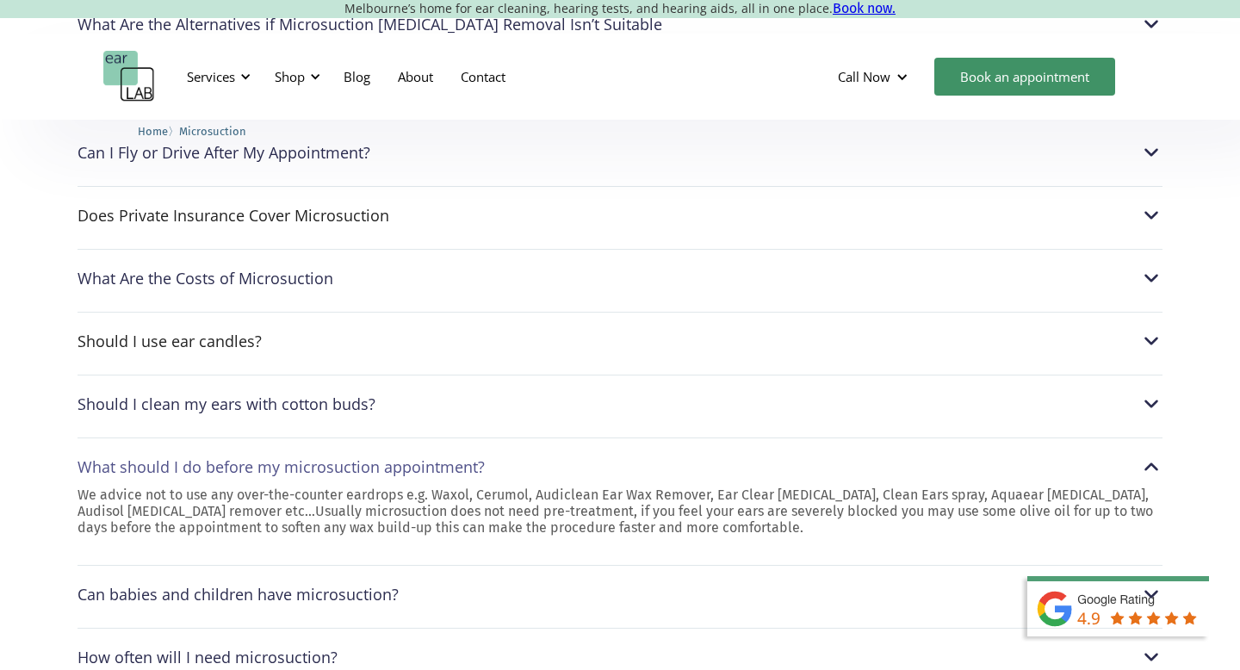
scroll to position [4674, 0]
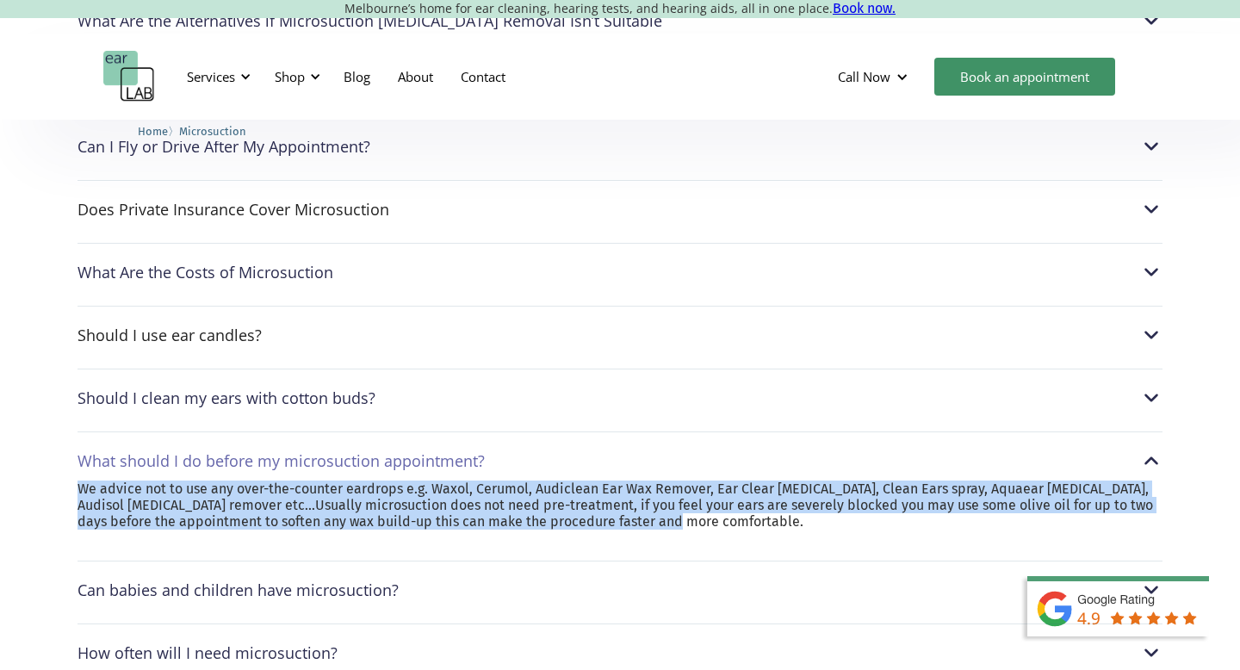
drag, startPoint x: 769, startPoint y: 458, endPoint x: 711, endPoint y: 399, distance: 82.2
click at [712, 431] on div "What should I do before my microsuction appointment? We advice not to use any o…" at bounding box center [619, 489] width 1085 height 116
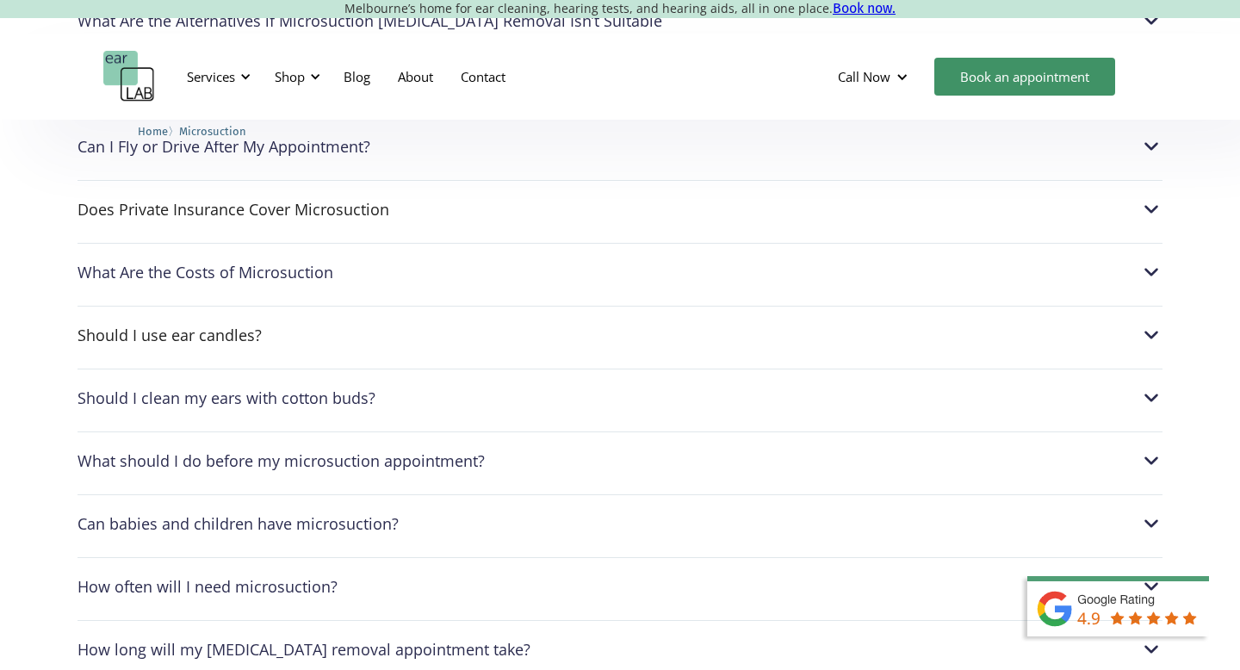
click at [697, 449] on div "What should I do before my microsuction appointment?" at bounding box center [619, 460] width 1085 height 22
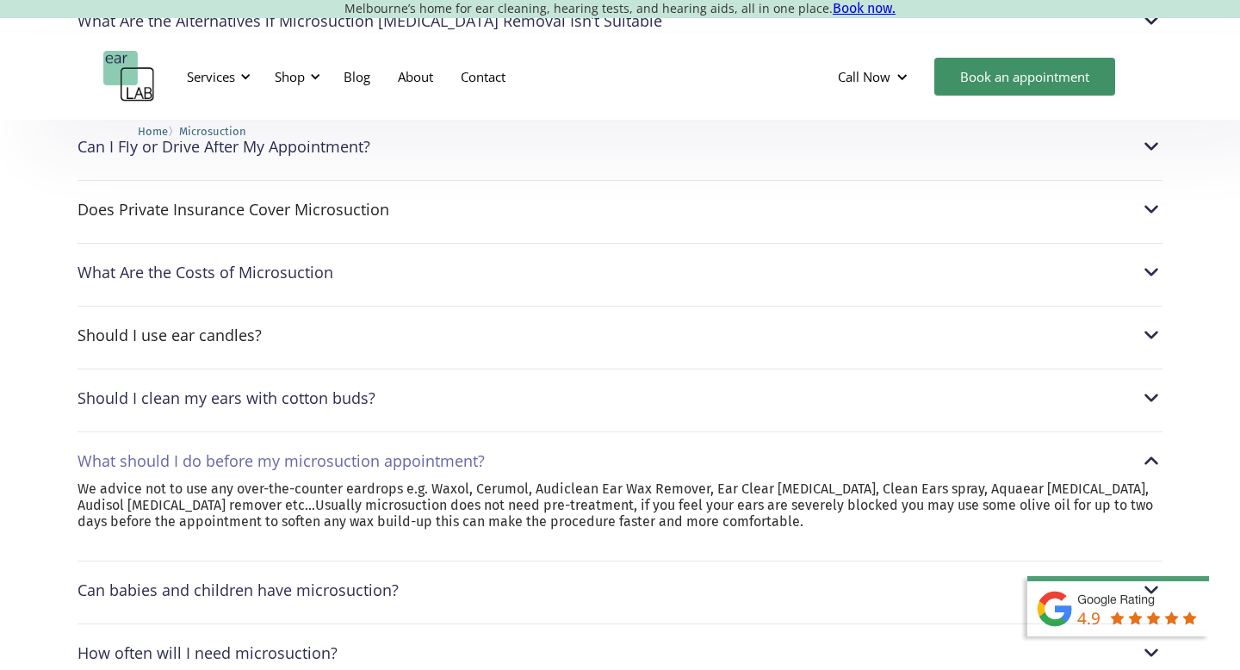
click at [733, 480] on p "We advice not to use any over-the-counter eardrops e.g. Waxol, Cerumol, Audicle…" at bounding box center [619, 505] width 1085 height 50
